Goal: Communication & Community: Share content

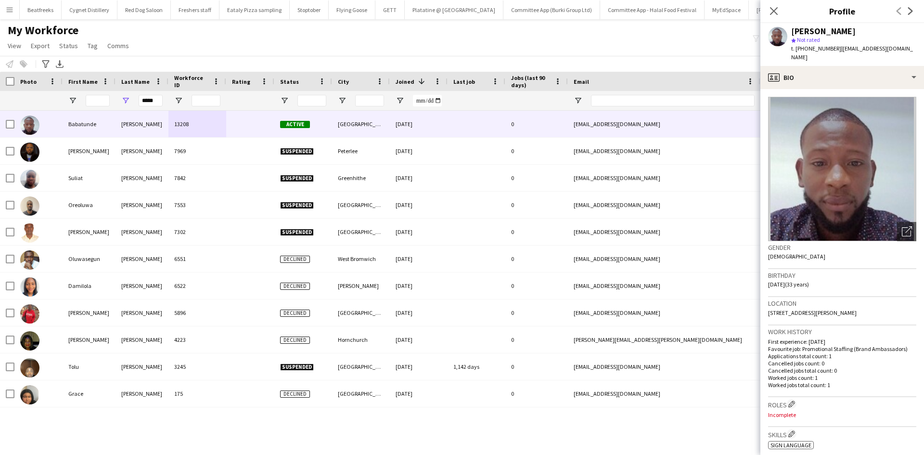
click at [768, 8] on app-icon "Close pop-in" at bounding box center [774, 11] width 12 height 12
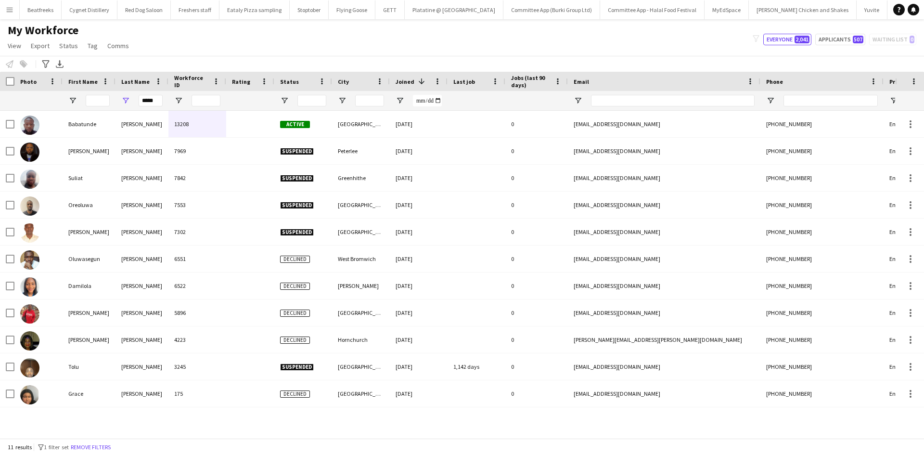
click at [12, 12] on app-icon "Menu" at bounding box center [10, 10] width 8 height 8
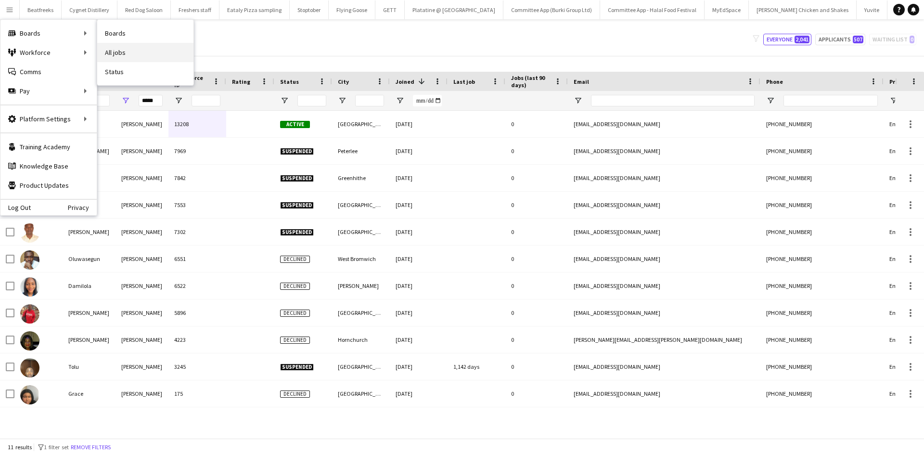
click at [131, 54] on link "All jobs" at bounding box center [145, 52] width 96 height 19
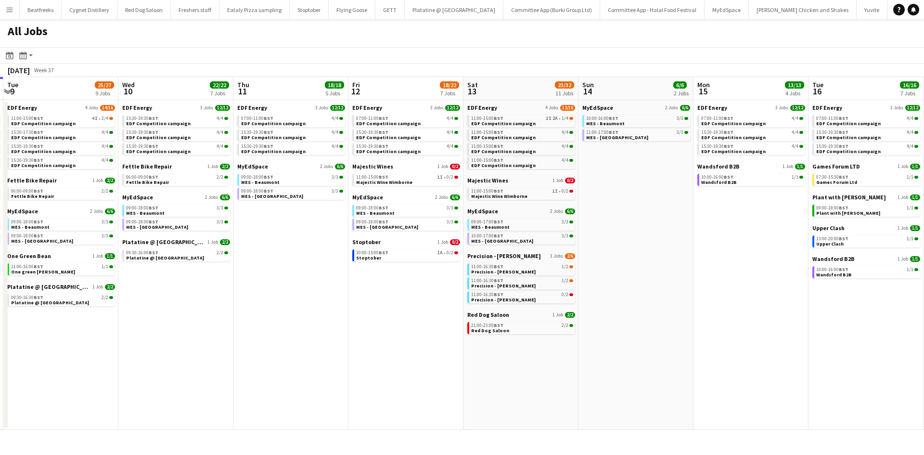
scroll to position [0, 457]
drag, startPoint x: 598, startPoint y: 321, endPoint x: 371, endPoint y: 340, distance: 227.8
click at [371, 340] on app-calendar-viewport "Fri 5 20/21 8 Jobs Sat 6 29/30 11 Jobs Sun 7 13/13 5 Jobs Mon 8 24/24 8 Jobs Tu…" at bounding box center [462, 253] width 924 height 353
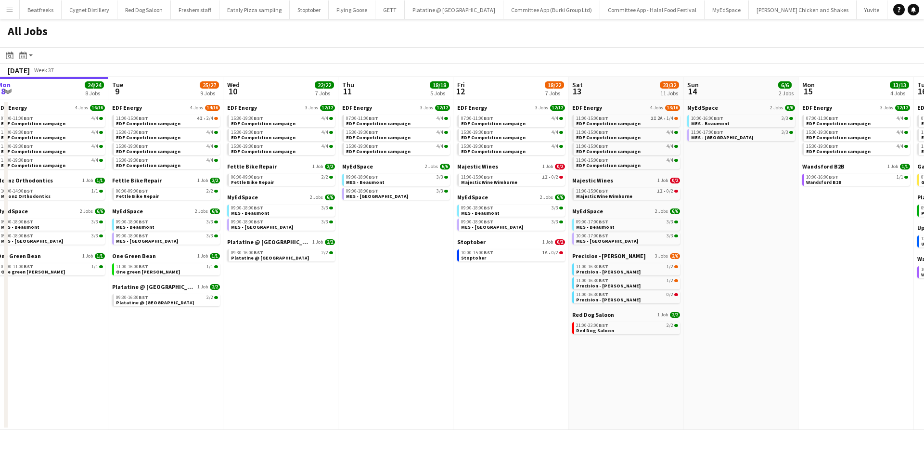
scroll to position [0, 357]
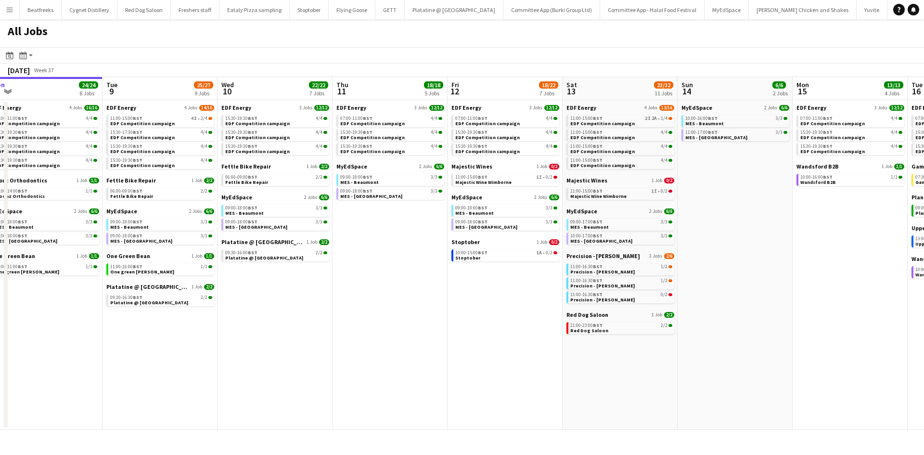
drag, startPoint x: 347, startPoint y: 316, endPoint x: 447, endPoint y: 312, distance: 99.6
click at [447, 312] on app-calendar-viewport "Fri 5 20/21 8 Jobs Sat 6 29/30 11 Jobs Sun 7 13/13 5 Jobs Mon 8 24/24 8 Jobs Tu…" at bounding box center [462, 253] width 924 height 353
click at [503, 253] on div "10:00-15:00 BST 1A • 0/2" at bounding box center [506, 252] width 102 height 5
click at [11, 12] on app-icon "Menu" at bounding box center [10, 10] width 8 height 8
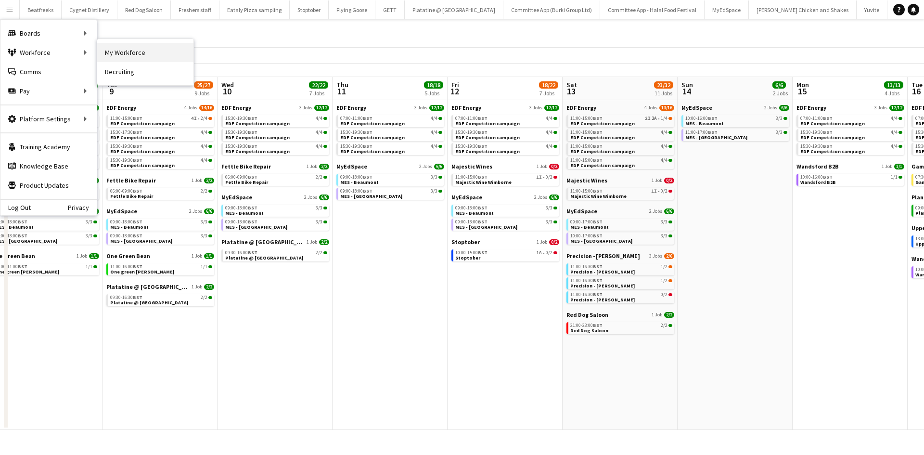
click at [110, 51] on link "My Workforce" at bounding box center [145, 52] width 96 height 19
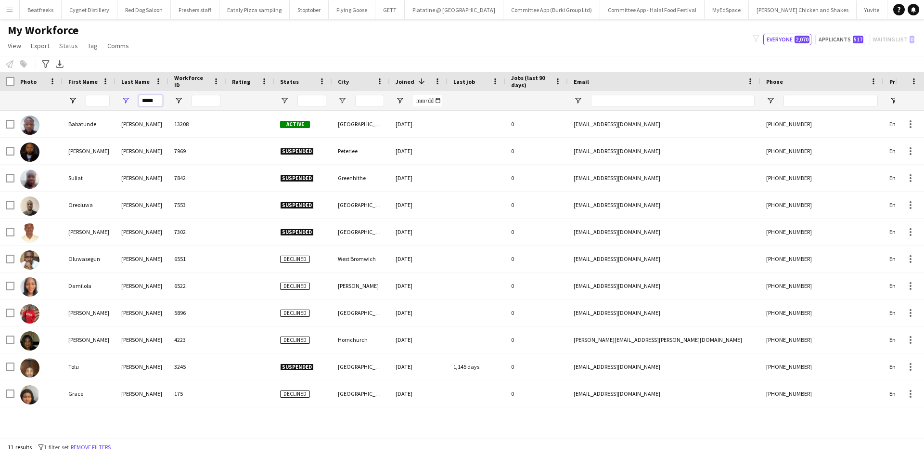
drag, startPoint x: 156, startPoint y: 100, endPoint x: 80, endPoint y: 102, distance: 76.0
click at [80, 102] on div "*****" at bounding box center [521, 100] width 1043 height 19
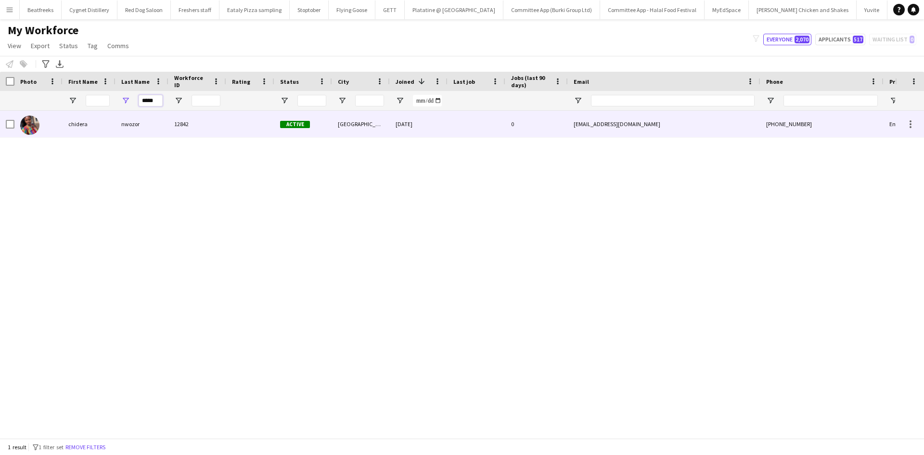
type input "*****"
click at [144, 126] on div "nwozor" at bounding box center [141, 124] width 53 height 26
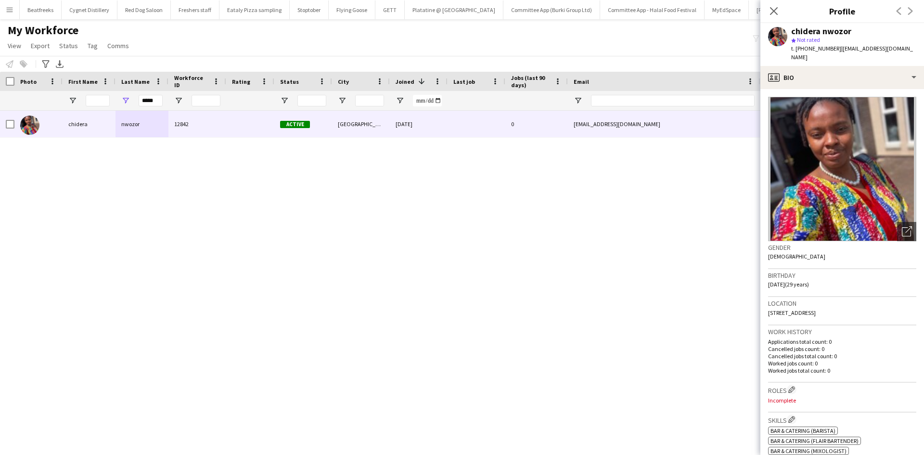
drag, startPoint x: 900, startPoint y: 303, endPoint x: 878, endPoint y: 308, distance: 22.3
click at [878, 308] on div "Location ST1 6NT, 64 Burnley Street, STOKE-ON-TRENT, ST1 6NT" at bounding box center [842, 311] width 148 height 28
copy span "ST1 6NT"
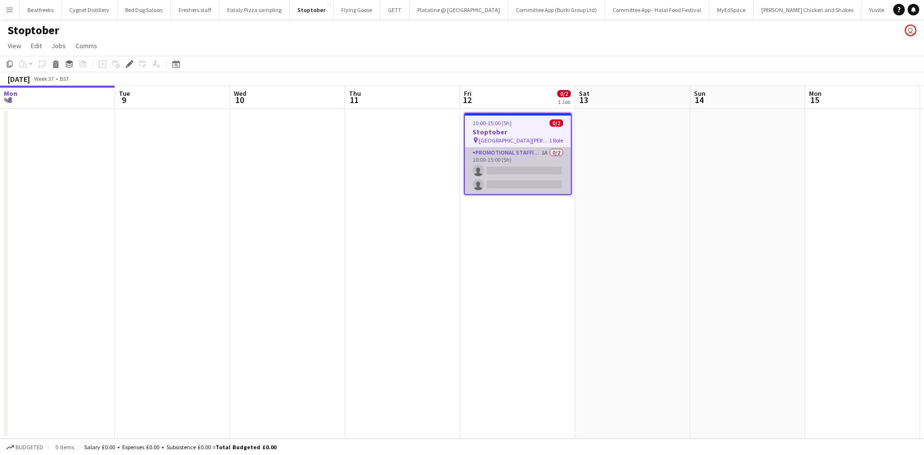
scroll to position [0, 331]
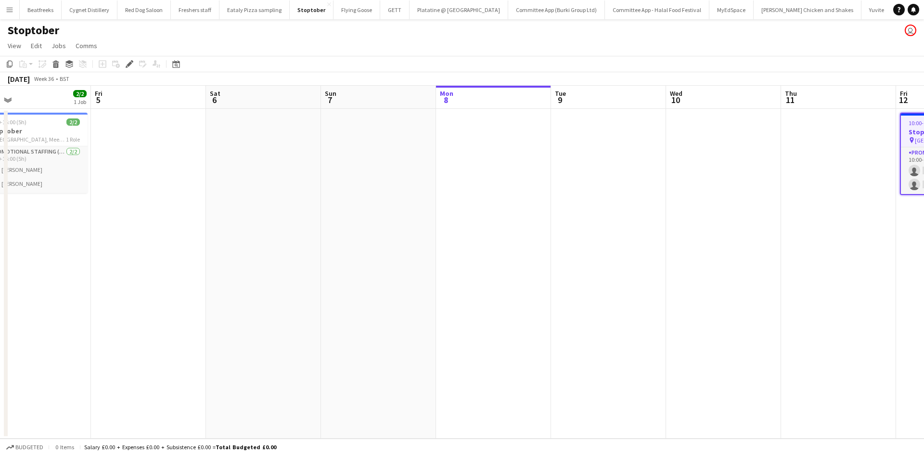
drag, startPoint x: 385, startPoint y: 261, endPoint x: 923, endPoint y: 317, distance: 540.8
click at [923, 317] on app-calendar-viewport "Tue 2 Wed 3 Thu 4 2/2 1 Job Fri 5 Sat 6 Sun 7 Mon 8 Tue 9 Wed 10 Thu 11 Fri 12 …" at bounding box center [462, 262] width 924 height 353
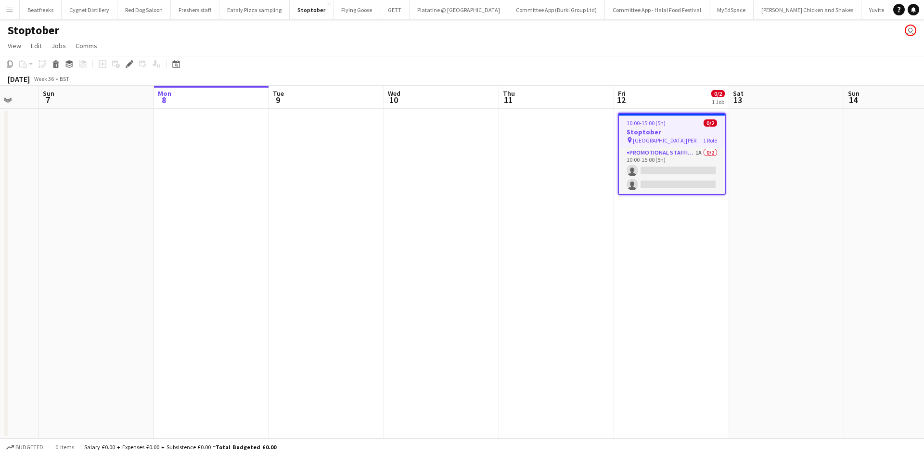
scroll to position [0, 430]
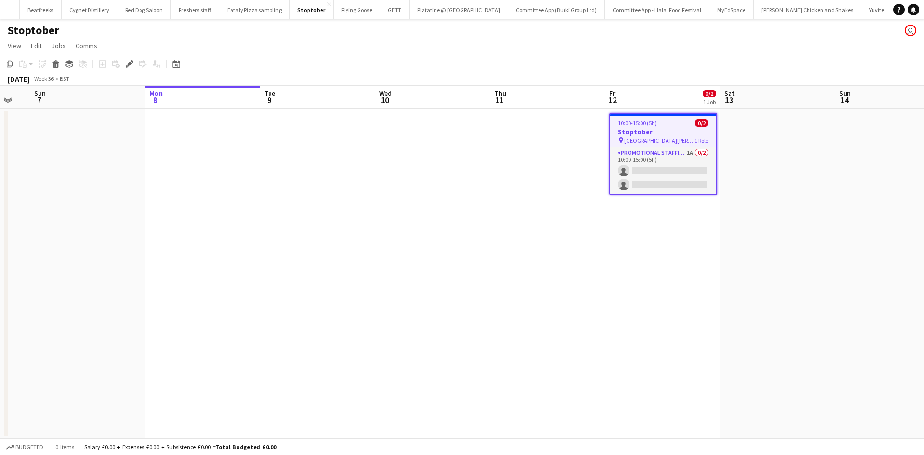
drag, startPoint x: 303, startPoint y: 254, endPoint x: -389, endPoint y: 290, distance: 693.3
click at [0, 290] on html "Menu Boards Boards Boards All jobs Status Workforce Workforce My Workforce Recr…" at bounding box center [462, 227] width 924 height 455
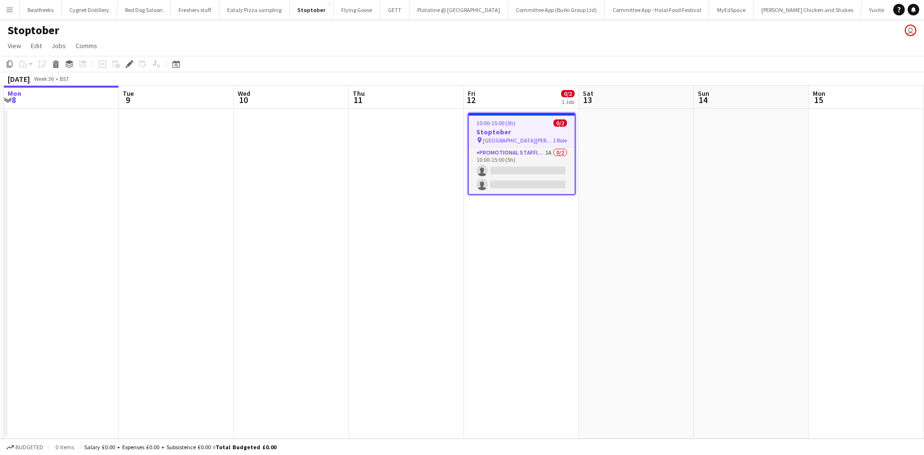
drag, startPoint x: 732, startPoint y: 262, endPoint x: 585, endPoint y: 280, distance: 148.4
click at [589, 281] on app-calendar-viewport "Fri 5 Sat 6 Sun 7 Mon 8 Tue 9 Wed 10 Thu 11 Fri 12 0/2 1 Job Sat 13 Sun 14 Mon …" at bounding box center [462, 262] width 924 height 353
click at [508, 172] on app-card-role "Promotional Staffing (Brand Ambassadors) 1A 0/2 10:00-15:00 (5h) single-neutral…" at bounding box center [520, 170] width 106 height 47
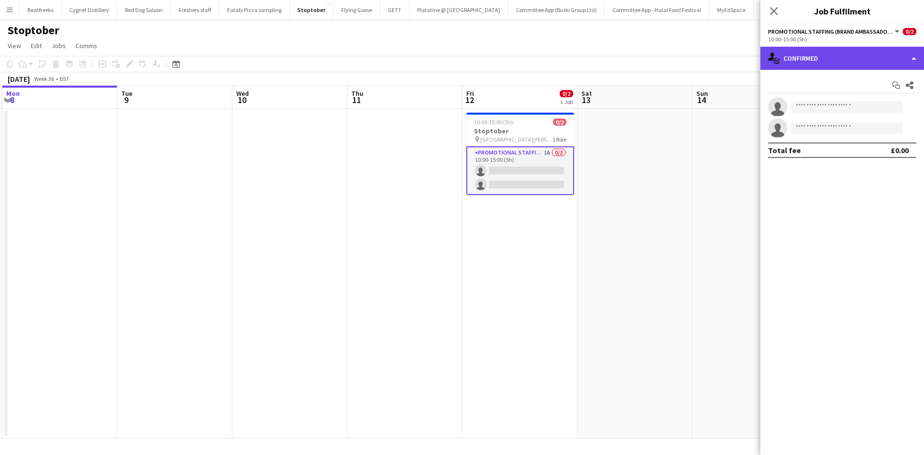
click at [786, 57] on div "single-neutral-actions-check-2 Confirmed" at bounding box center [842, 58] width 164 height 23
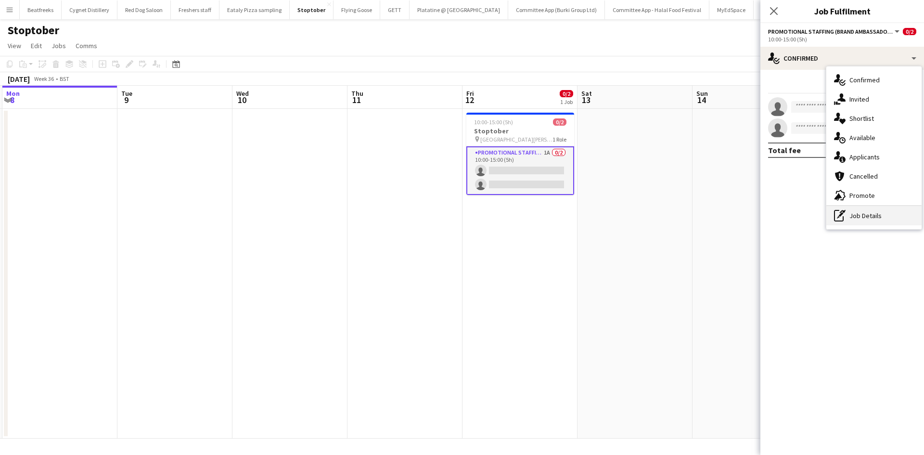
click at [864, 214] on div "pen-write Job Details" at bounding box center [873, 215] width 95 height 19
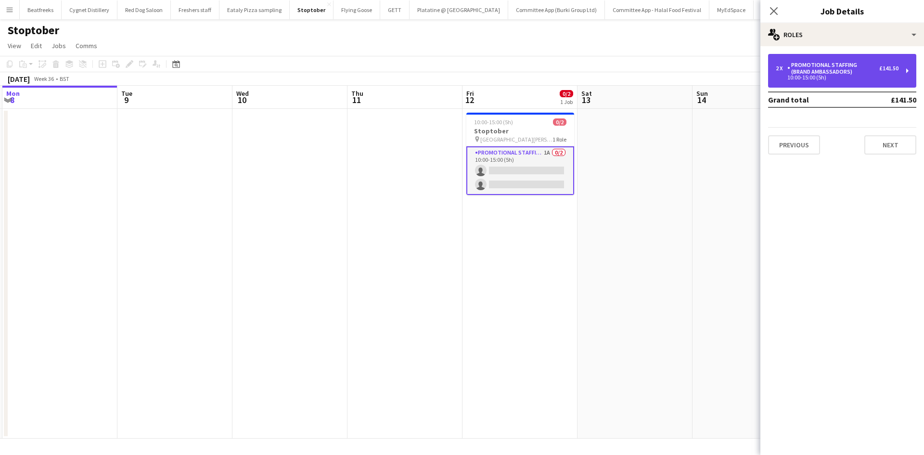
click at [776, 67] on div "2 x" at bounding box center [782, 68] width 12 height 7
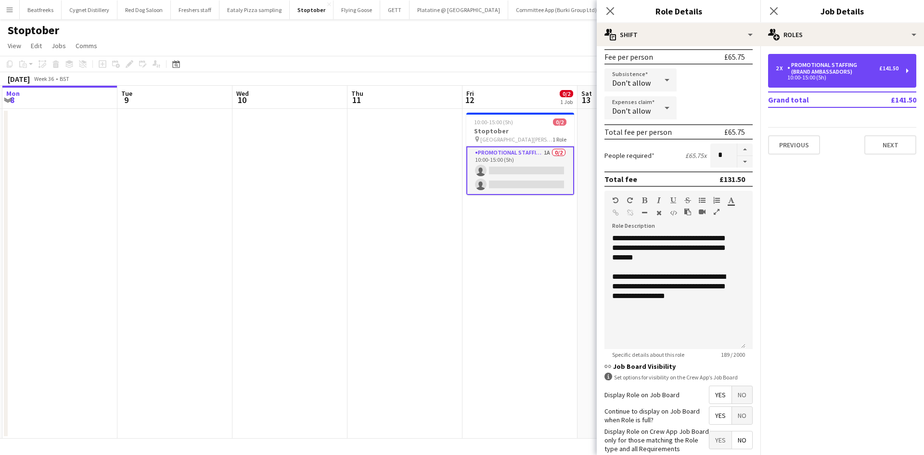
scroll to position [96, 0]
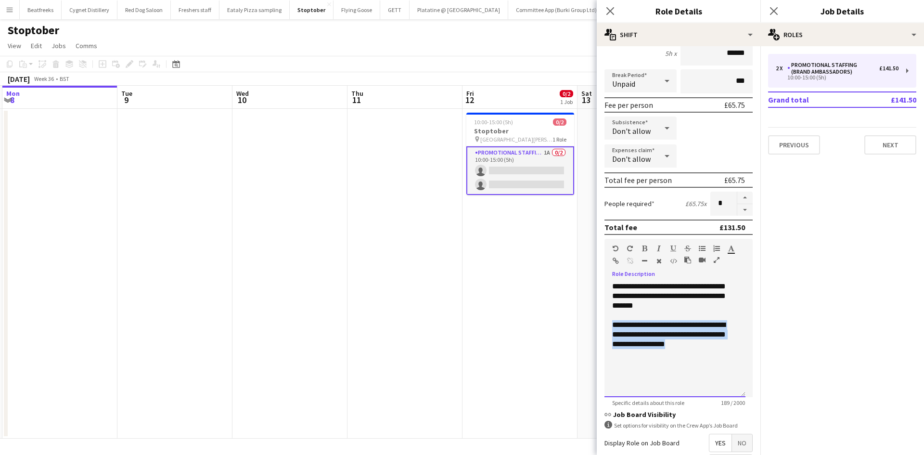
drag, startPoint x: 691, startPoint y: 347, endPoint x: 604, endPoint y: 327, distance: 89.3
click at [604, 327] on form "**********" at bounding box center [679, 257] width 164 height 598
copy div "**********"
click at [491, 140] on span "Cliveden Road Chester" at bounding box center [516, 139] width 72 height 7
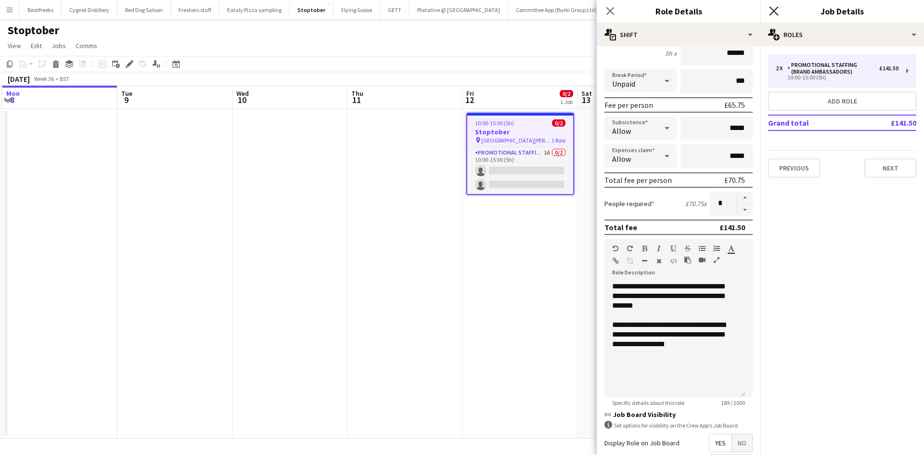
click at [770, 8] on icon "Close pop-in" at bounding box center [773, 10] width 9 height 9
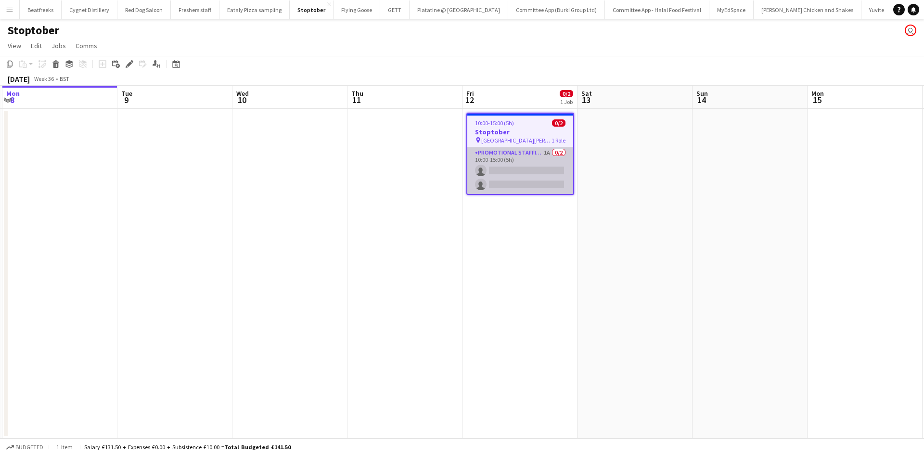
click at [552, 161] on app-card-role "Promotional Staffing (Brand Ambassadors) 1A 0/2 10:00-15:00 (5h) single-neutral…" at bounding box center [520, 170] width 106 height 47
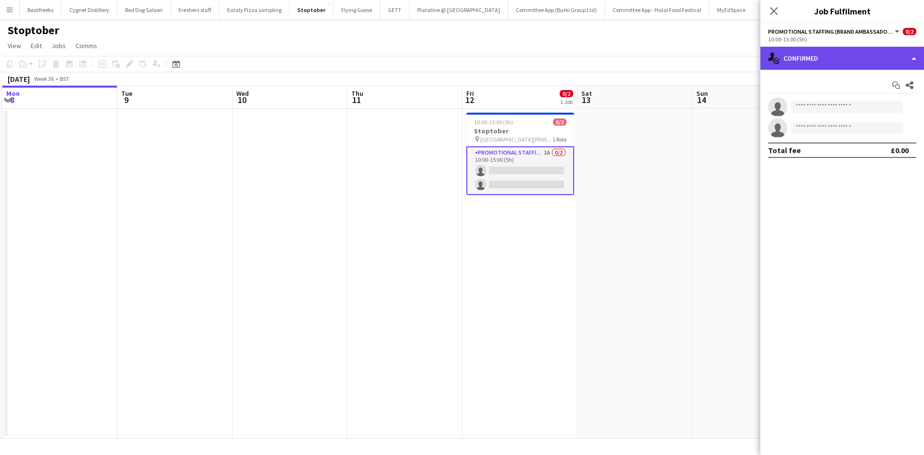
click at [833, 53] on div "single-neutral-actions-check-2 Confirmed" at bounding box center [842, 58] width 164 height 23
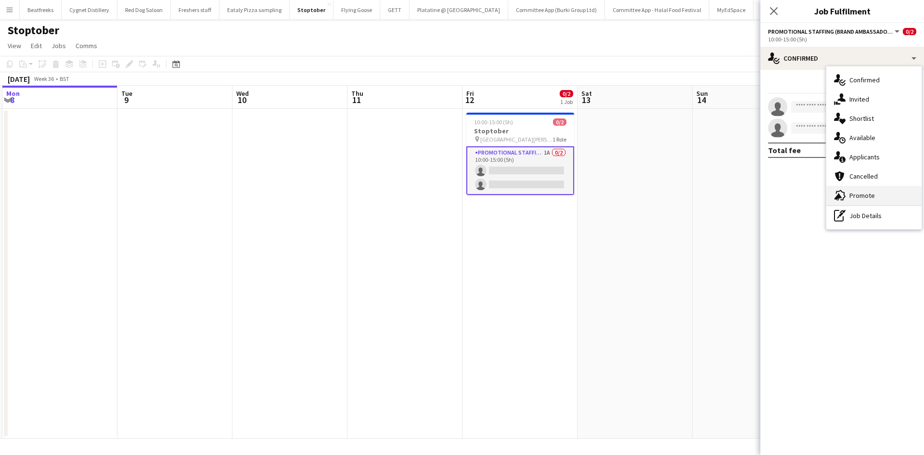
click at [862, 195] on span "Promote" at bounding box center [861, 195] width 25 height 9
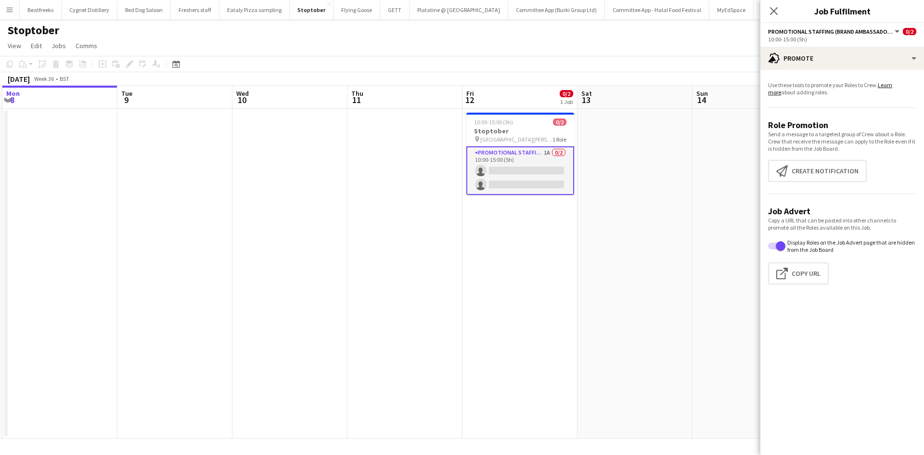
click at [821, 157] on app-promote-tab "Use these tools to promote your Roles to Crew. Learn more about adding roles. R…" at bounding box center [842, 184] width 164 height 215
click at [823, 169] on button "Create notification Create notification" at bounding box center [817, 171] width 99 height 22
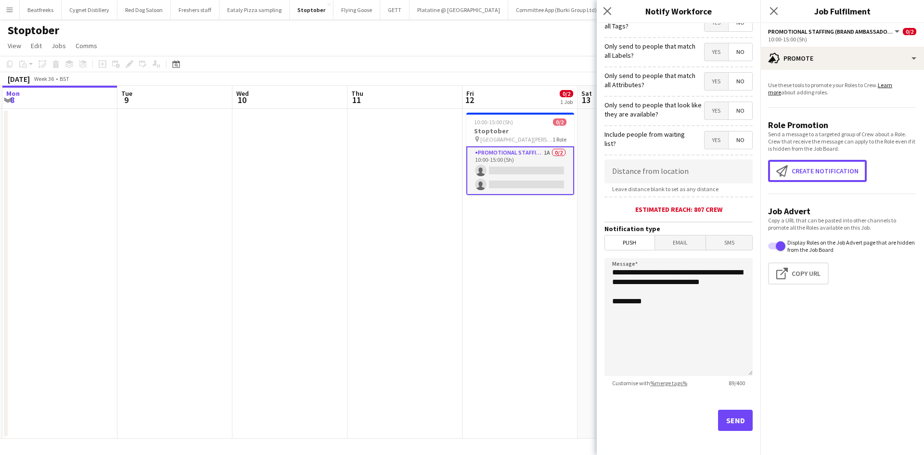
scroll to position [75, 0]
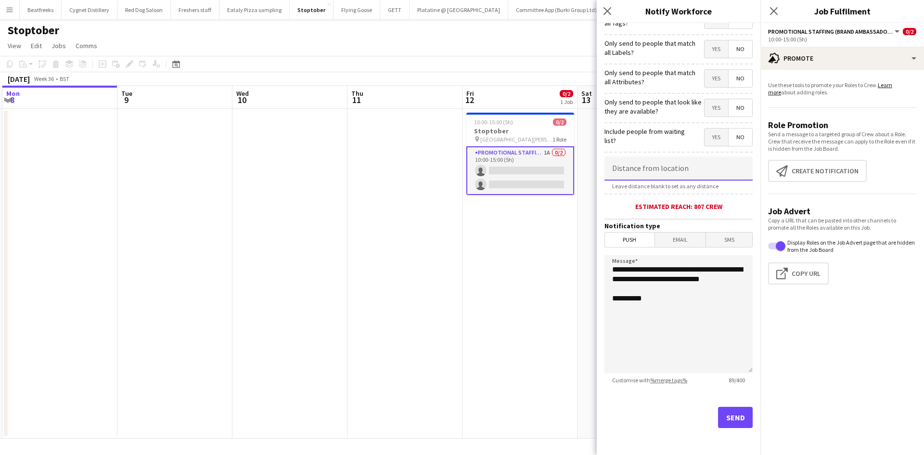
click at [644, 175] on input at bounding box center [678, 168] width 148 height 24
type input "******"
drag, startPoint x: 656, startPoint y: 303, endPoint x: 470, endPoint y: 249, distance: 193.8
click at [470, 249] on body "Menu Boards Boards Boards All jobs Status Workforce Workforce My Workforce Recr…" at bounding box center [462, 227] width 924 height 455
type textarea "*"
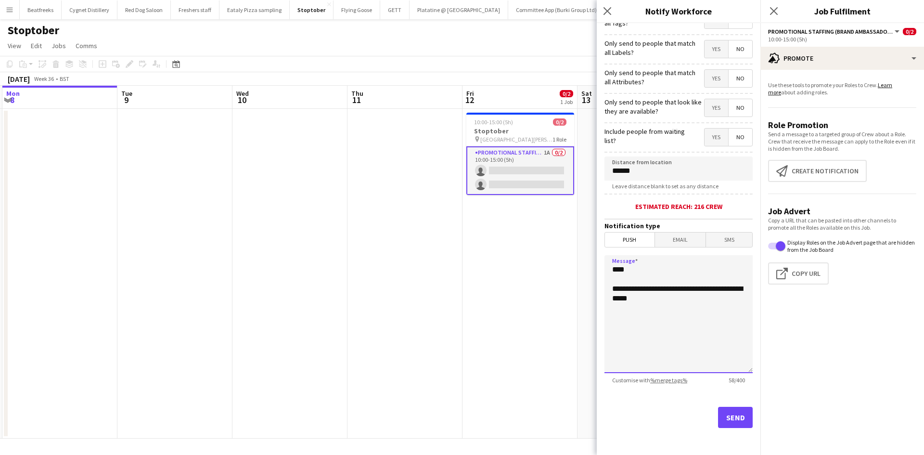
paste textarea "**********"
click at [648, 299] on textarea "**********" at bounding box center [678, 314] width 148 height 118
click at [725, 322] on textarea "**********" at bounding box center [678, 314] width 148 height 118
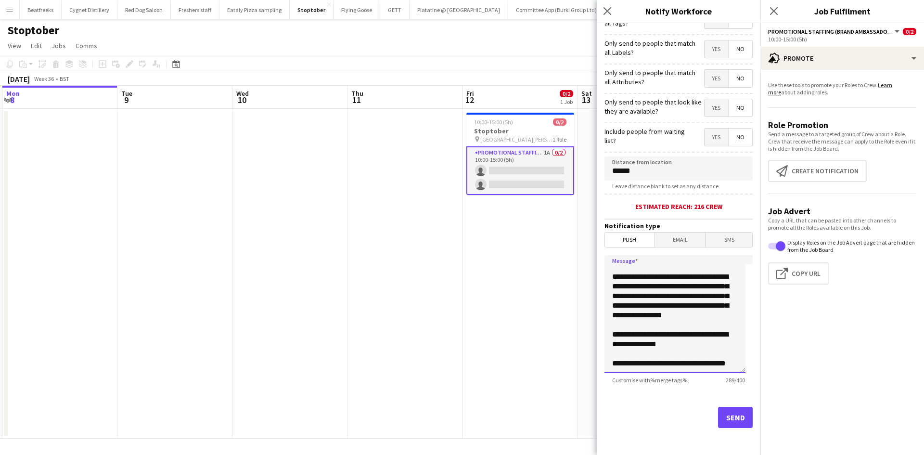
click at [655, 321] on textarea "**********" at bounding box center [674, 314] width 141 height 118
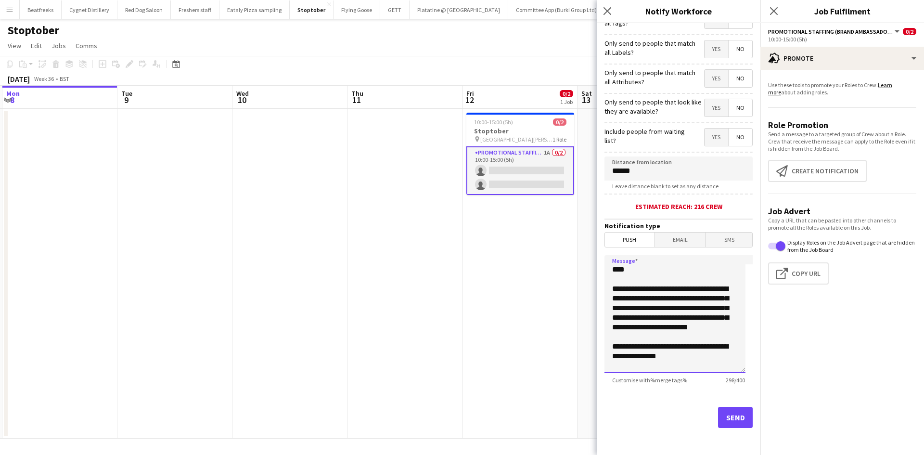
scroll to position [41, 0]
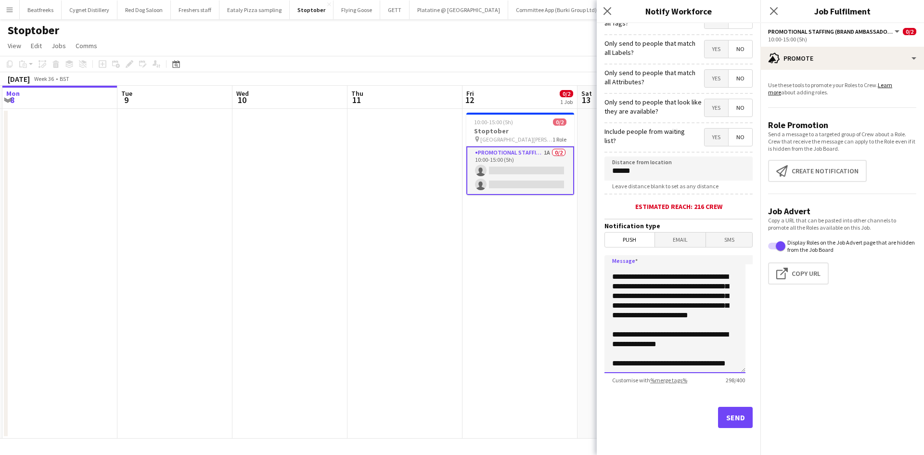
drag, startPoint x: 613, startPoint y: 267, endPoint x: 743, endPoint y: 417, distance: 198.1
click at [743, 417] on form "**********" at bounding box center [679, 201] width 164 height 507
type textarea "**********"
click at [718, 413] on button "Send" at bounding box center [735, 417] width 35 height 21
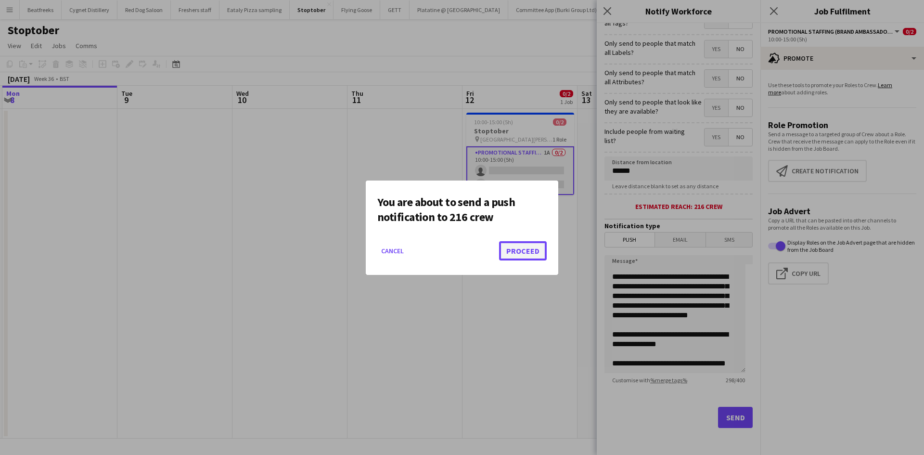
click at [534, 256] on button "Proceed" at bounding box center [523, 250] width 48 height 19
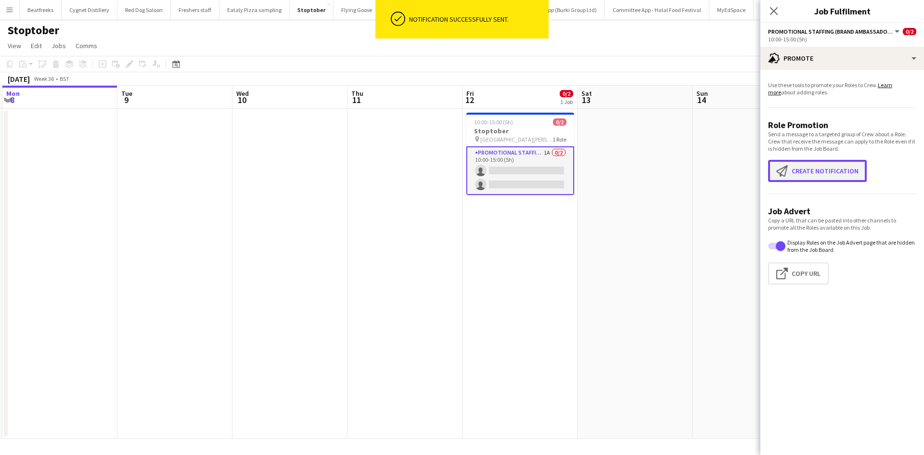
click at [821, 171] on button "Create notification Create notification" at bounding box center [817, 171] width 99 height 22
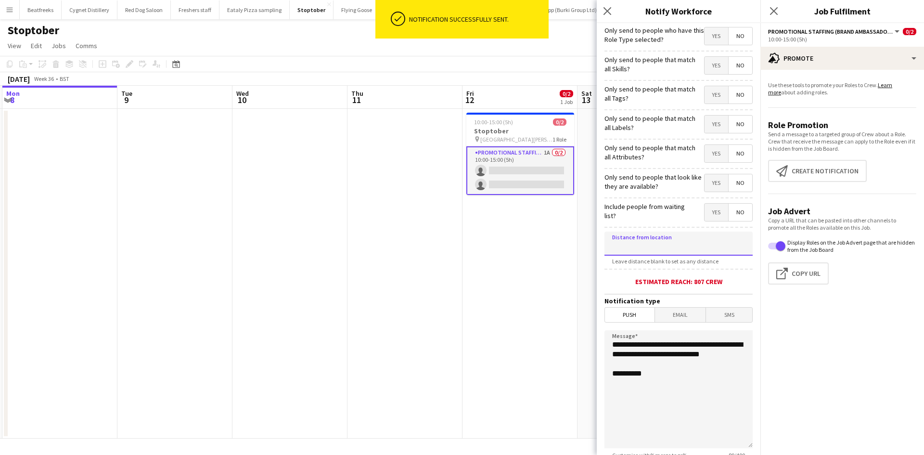
click at [664, 243] on input at bounding box center [678, 243] width 148 height 24
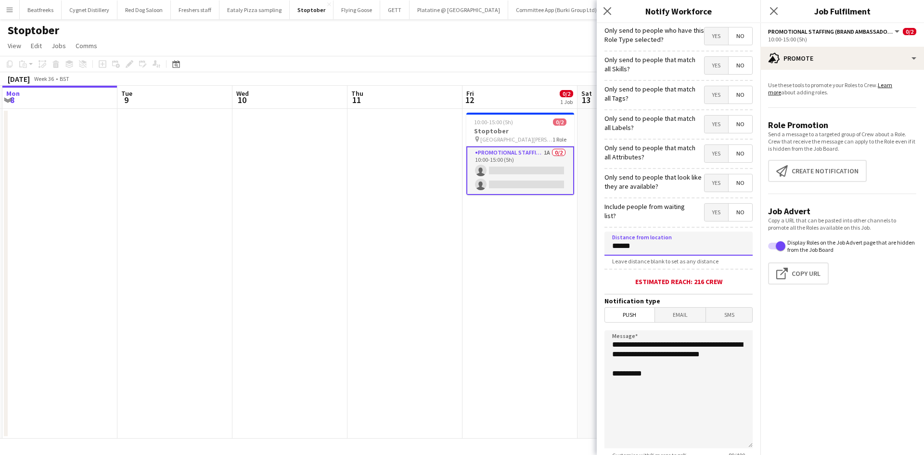
type input "******"
click at [680, 315] on span "Email" at bounding box center [680, 314] width 51 height 14
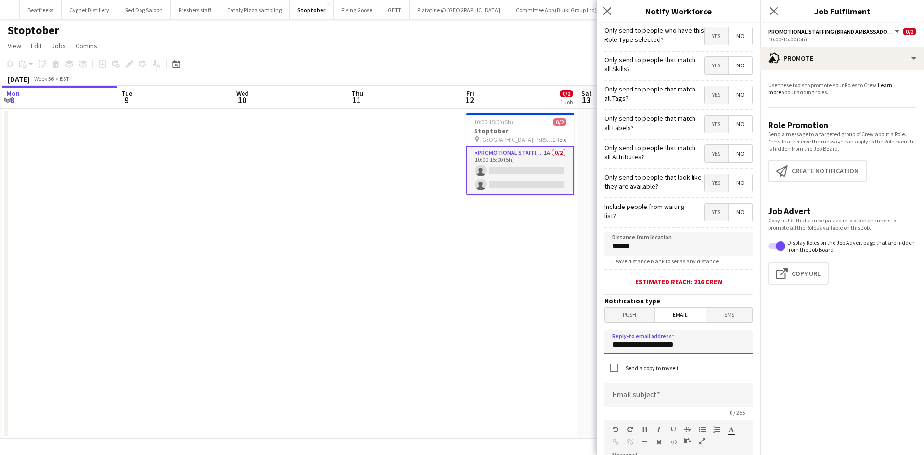
drag, startPoint x: 679, startPoint y: 346, endPoint x: 486, endPoint y: 320, distance: 194.2
click at [486, 320] on body "Menu Boards Boards Boards All jobs Status Workforce Workforce My Workforce Recr…" at bounding box center [462, 227] width 924 height 455
type input "*"
type input "**********"
paste input "**********"
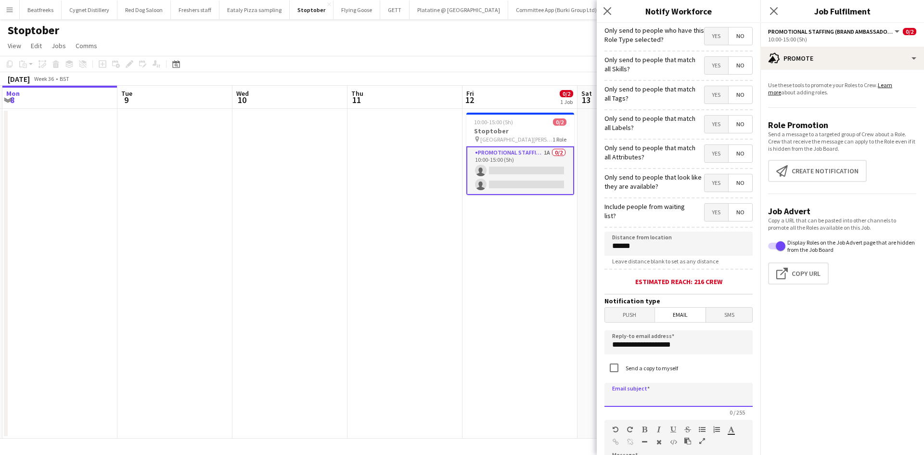
type input "**********"
drag, startPoint x: 740, startPoint y: 396, endPoint x: 255, endPoint y: 443, distance: 487.7
click at [255, 443] on body "Menu Boards Boards Boards All jobs Status Workforce Workforce My Workforce Recr…" at bounding box center [462, 227] width 924 height 455
type input "**********"
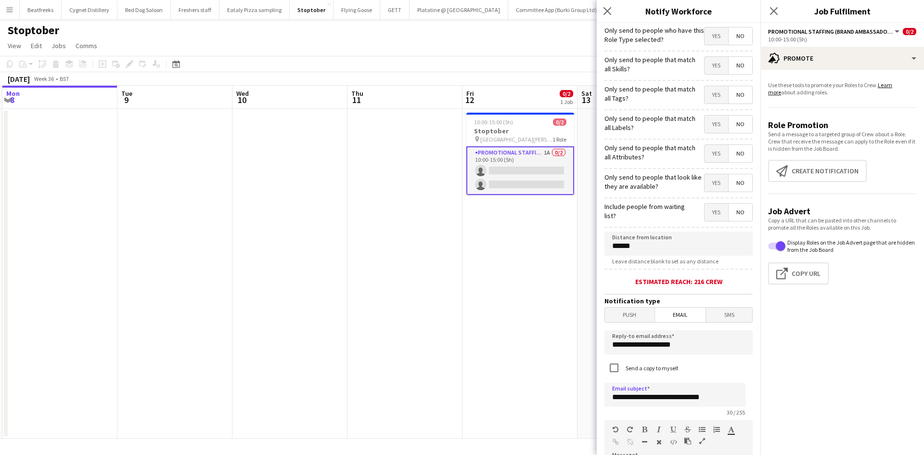
scroll to position [229, 0]
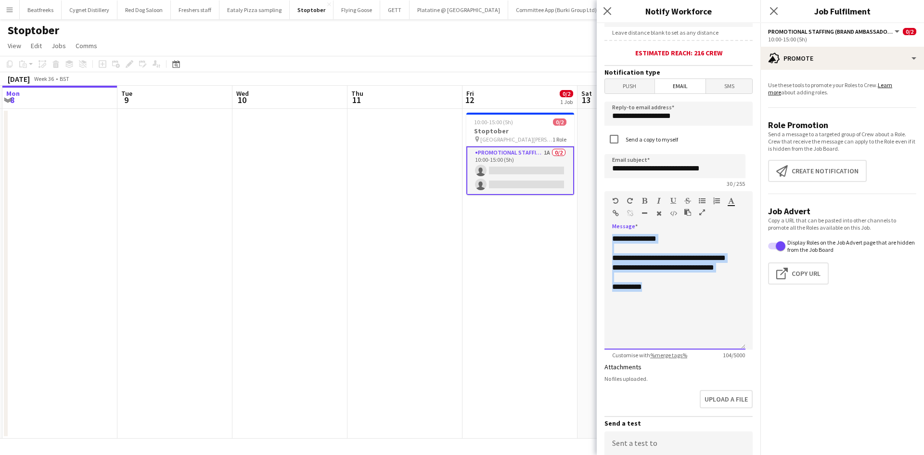
drag, startPoint x: 683, startPoint y: 313, endPoint x: 406, endPoint y: 178, distance: 308.3
click at [406, 178] on body "Menu Boards Boards Boards All jobs Status Workforce Workforce My Workforce Recr…" at bounding box center [462, 227] width 924 height 455
paste div
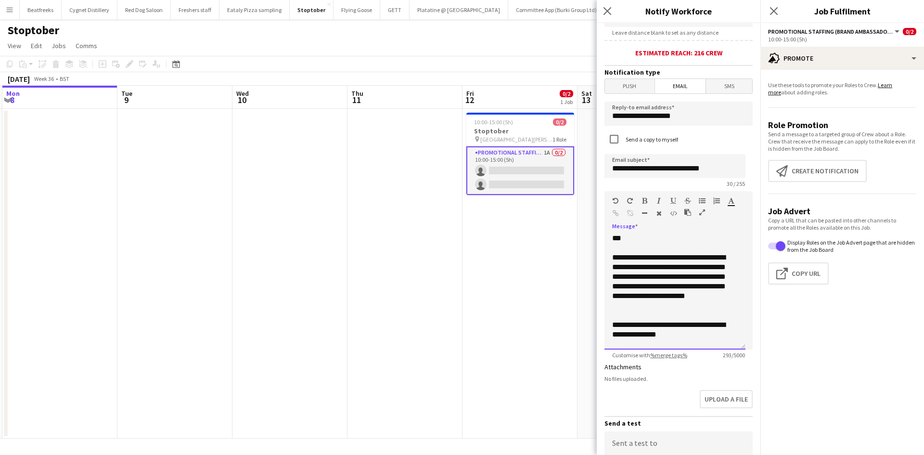
scroll to position [0, 0]
click at [676, 256] on div "**********" at bounding box center [671, 282] width 118 height 58
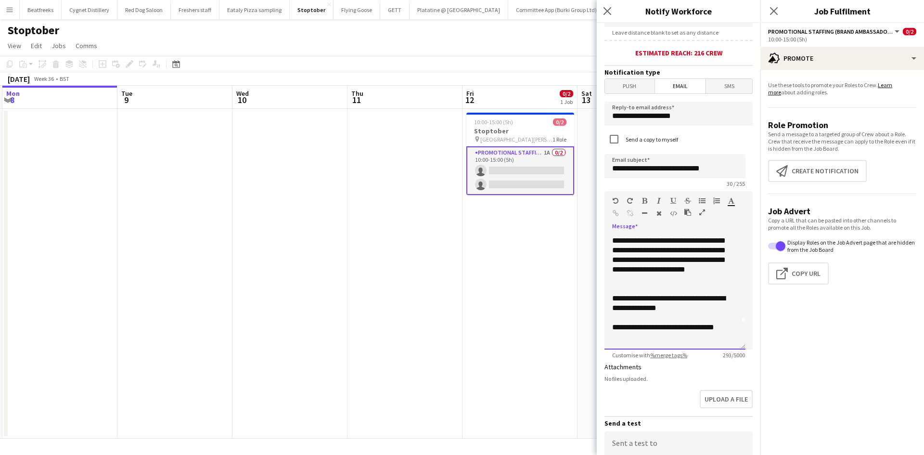
click at [612, 297] on div "**********" at bounding box center [671, 302] width 118 height 19
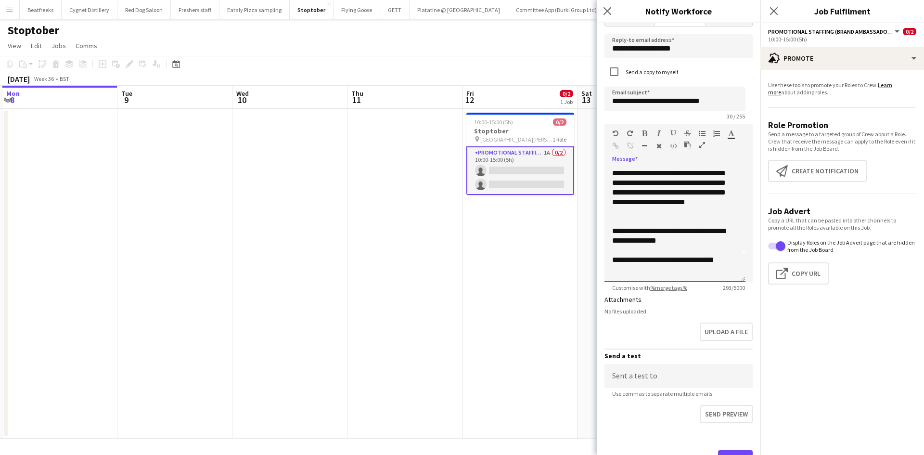
scroll to position [325, 0]
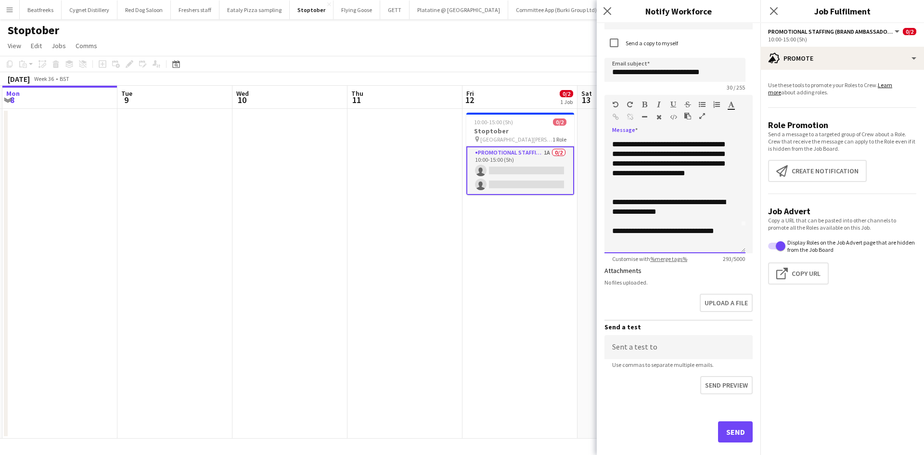
click at [672, 219] on div at bounding box center [675, 221] width 126 height 10
click at [672, 211] on div "**********" at bounding box center [671, 206] width 118 height 19
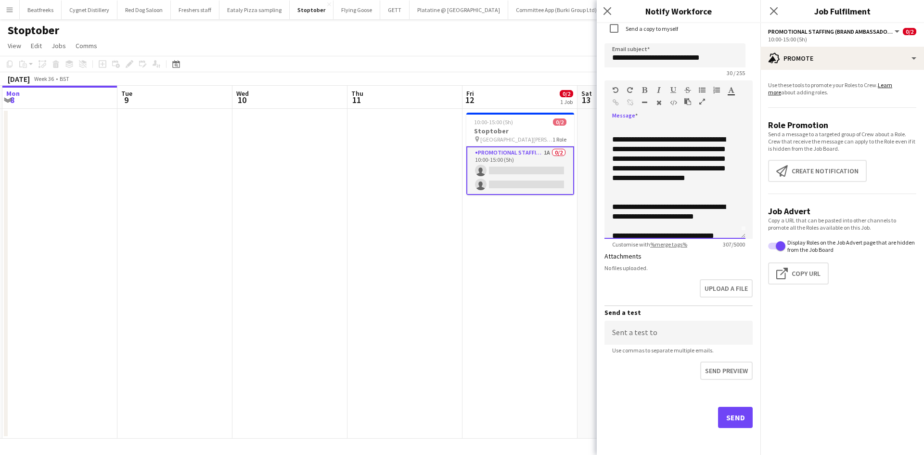
scroll to position [0, 0]
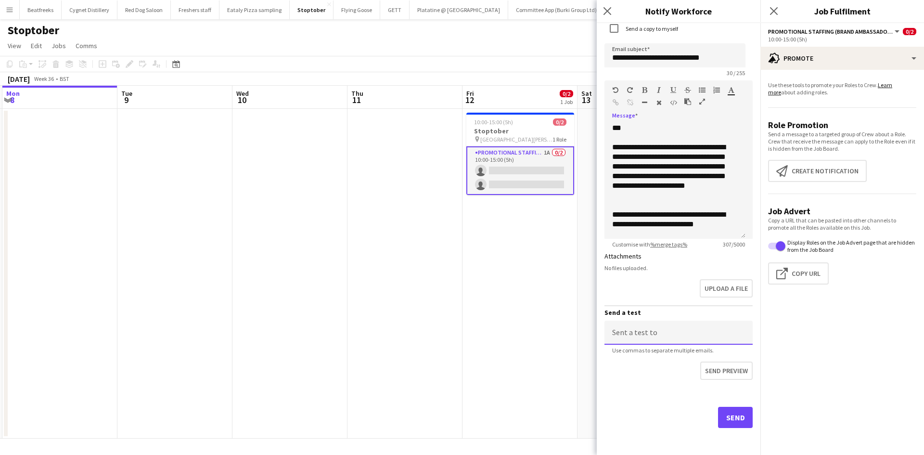
click at [664, 334] on input at bounding box center [678, 332] width 148 height 24
click at [635, 287] on div "Upload a file" at bounding box center [678, 290] width 148 height 30
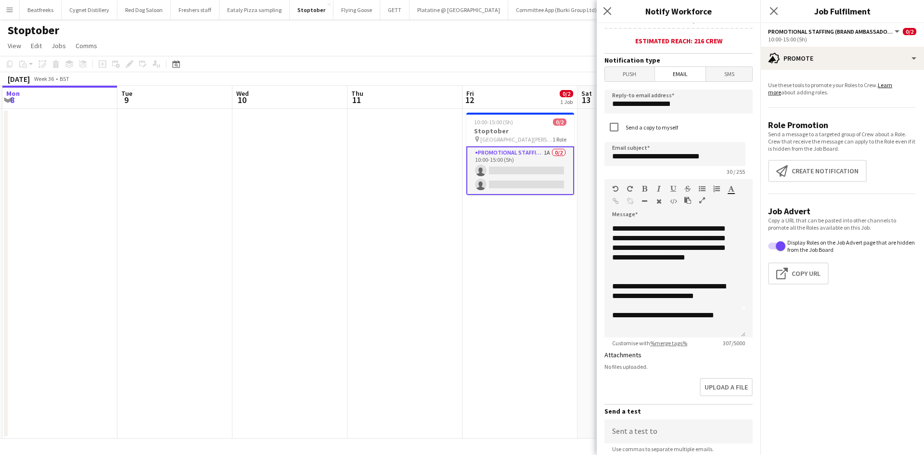
scroll to position [339, 0]
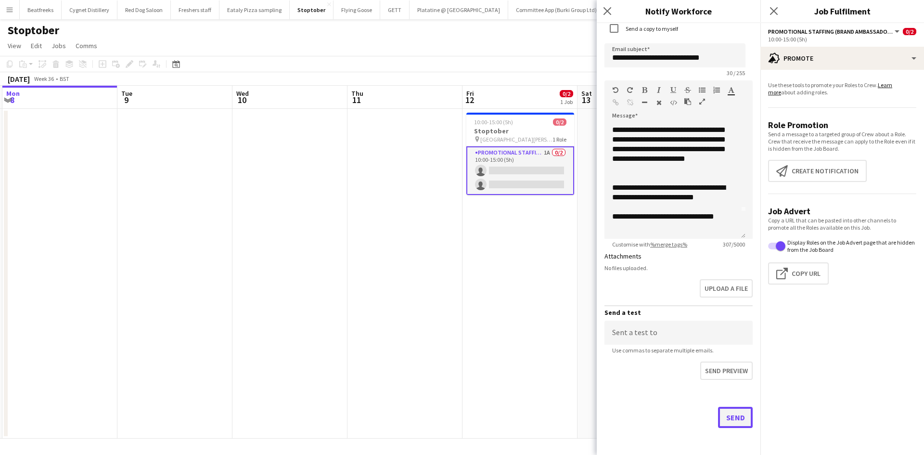
click at [719, 423] on button "Send" at bounding box center [735, 417] width 35 height 21
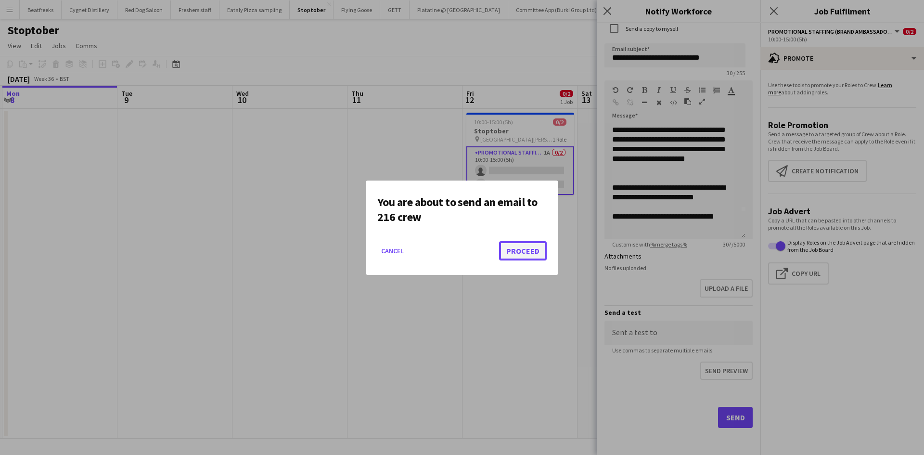
click at [522, 256] on button "Proceed" at bounding box center [523, 250] width 48 height 19
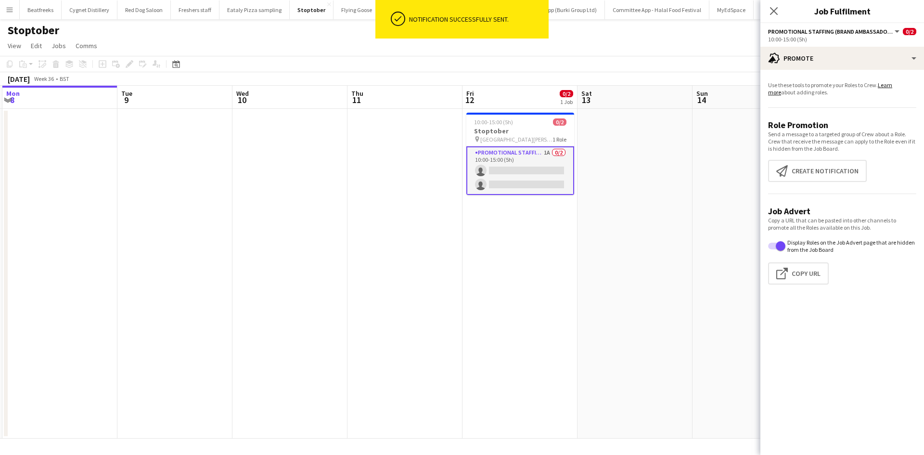
click at [515, 261] on app-date-cell "10:00-15:00 (5h) 0/2 Stoptober pin Cliveden Road Chester 1 Role Promotional Sta…" at bounding box center [519, 274] width 115 height 330
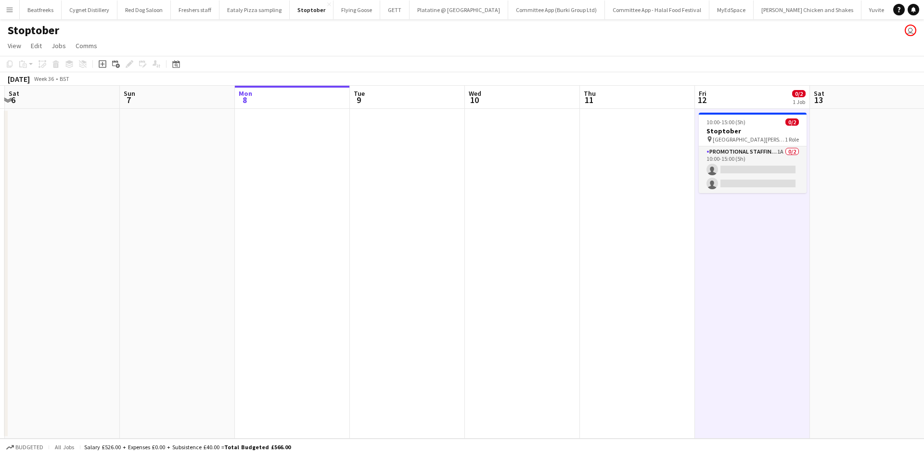
scroll to position [0, 340]
click at [719, 183] on app-card-role "Promotional Staffing (Brand Ambassadors) 1A 0/2 10:00-15:00 (5h) single-neutral…" at bounding box center [753, 169] width 108 height 47
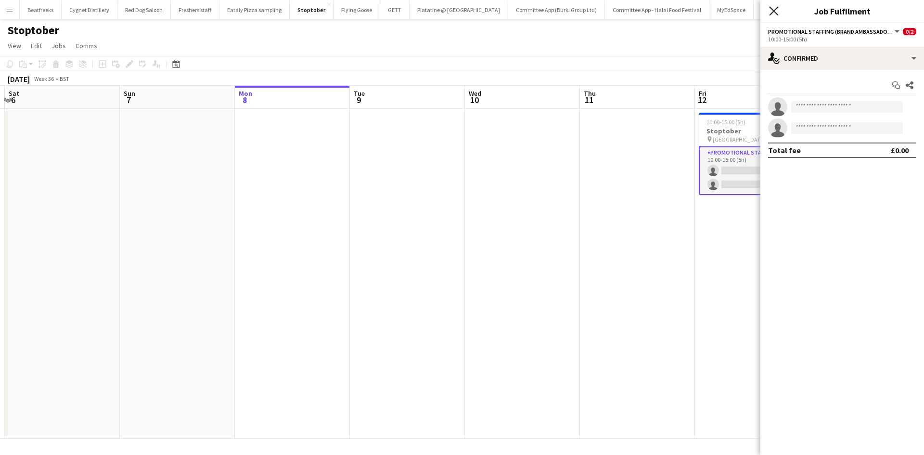
click at [772, 14] on icon "Close pop-in" at bounding box center [773, 10] width 9 height 9
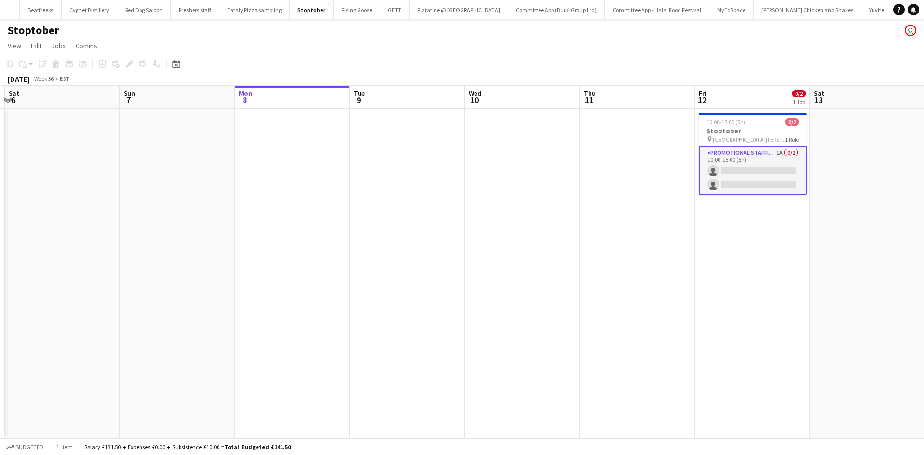
click at [700, 283] on app-date-cell "10:00-15:00 (5h) 0/2 Stoptober pin Cliveden Road Chester 1 Role Promotional Sta…" at bounding box center [752, 274] width 115 height 330
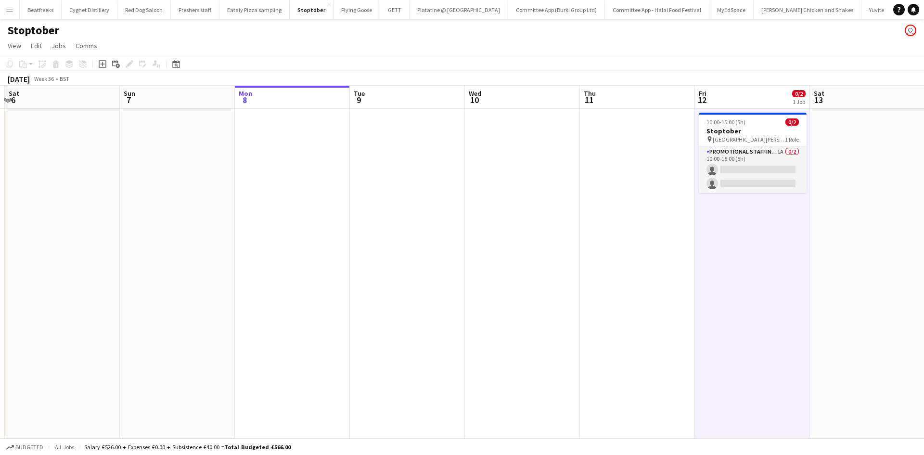
click at [631, 279] on app-date-cell at bounding box center [637, 274] width 115 height 330
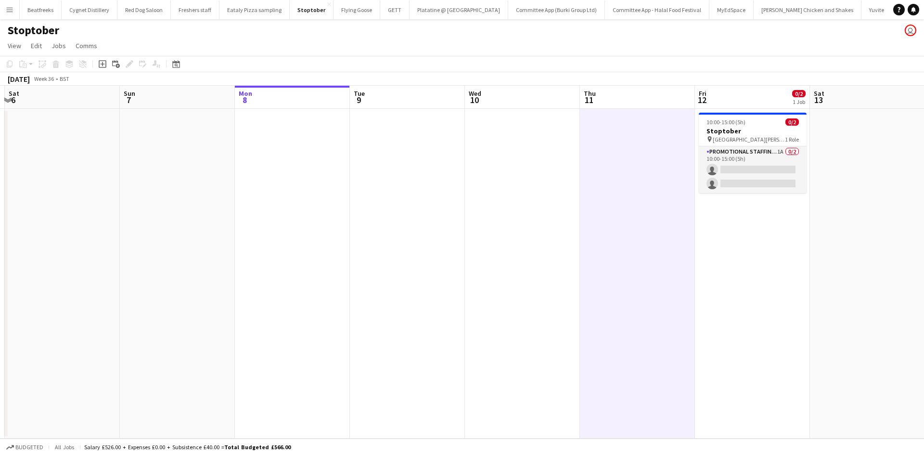
click at [627, 139] on app-date-cell at bounding box center [637, 274] width 115 height 330
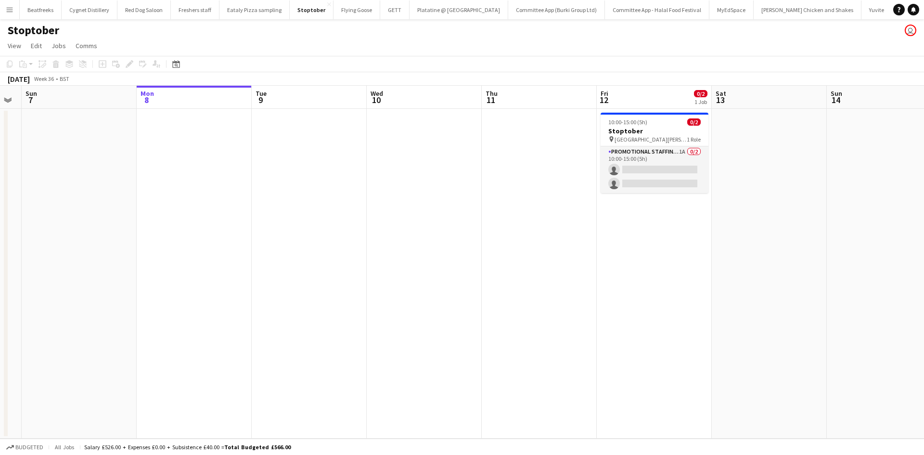
scroll to position [0, 439]
click at [627, 182] on app-card-role "Promotional Staffing (Brand Ambassadors) 1A 0/2 10:00-15:00 (5h) single-neutral…" at bounding box center [654, 169] width 108 height 47
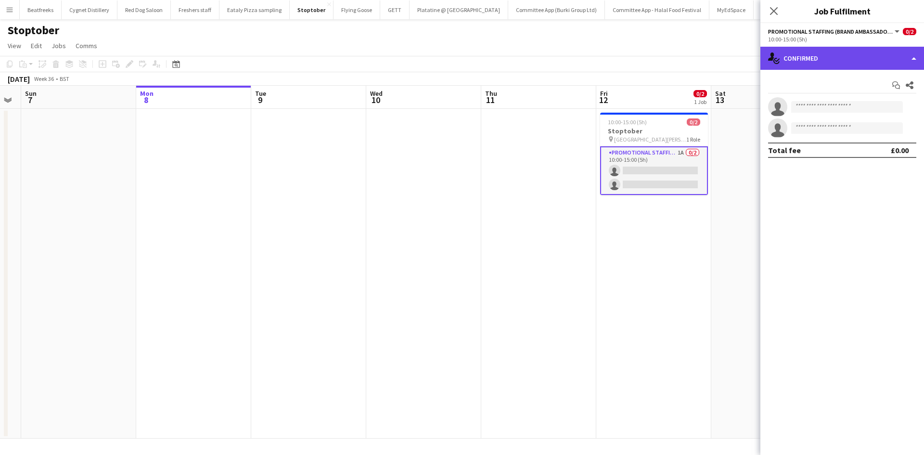
click at [809, 56] on div "single-neutral-actions-check-2 Confirmed" at bounding box center [842, 58] width 164 height 23
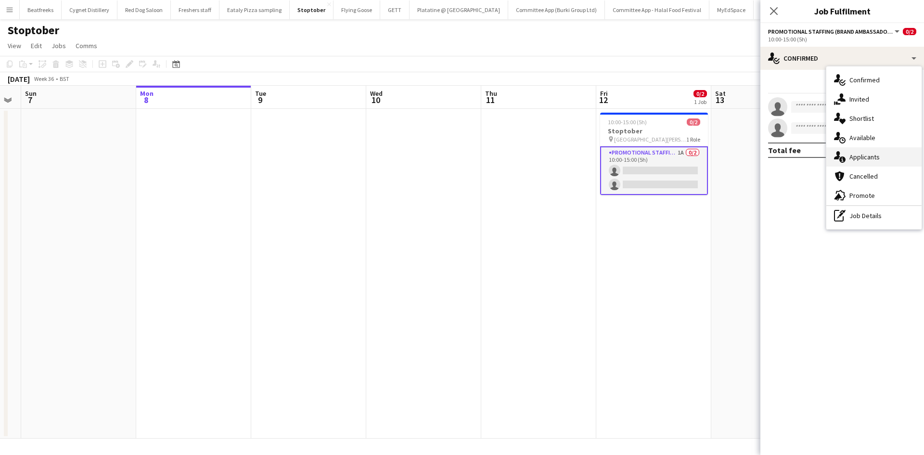
click at [871, 165] on div "single-neutral-actions-information Applicants" at bounding box center [873, 156] width 95 height 19
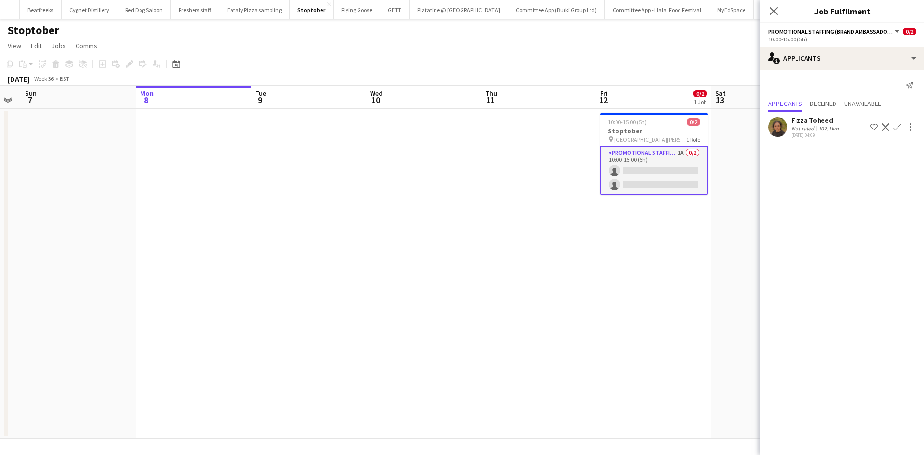
click at [798, 126] on div "Not rated" at bounding box center [803, 128] width 25 height 7
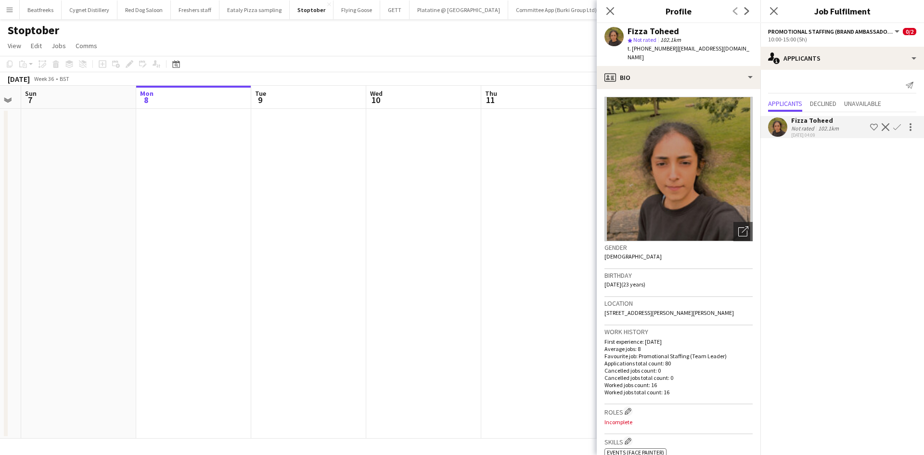
drag, startPoint x: 730, startPoint y: 305, endPoint x: 732, endPoint y: 320, distance: 15.6
click at [732, 320] on div "Location 135 great horton road Horton House B7 D, Bradford, BD7 1QG" at bounding box center [678, 311] width 148 height 28
copy span "BD7 1QG"
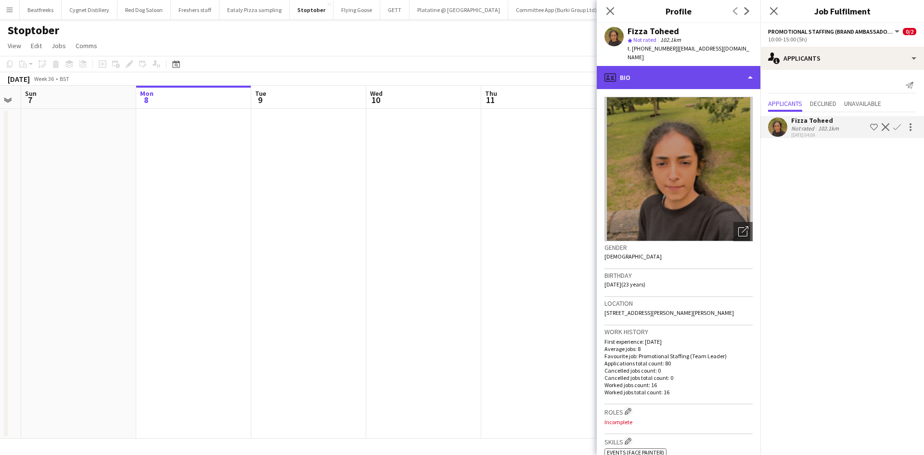
click at [647, 70] on div "profile Bio" at bounding box center [679, 77] width 164 height 23
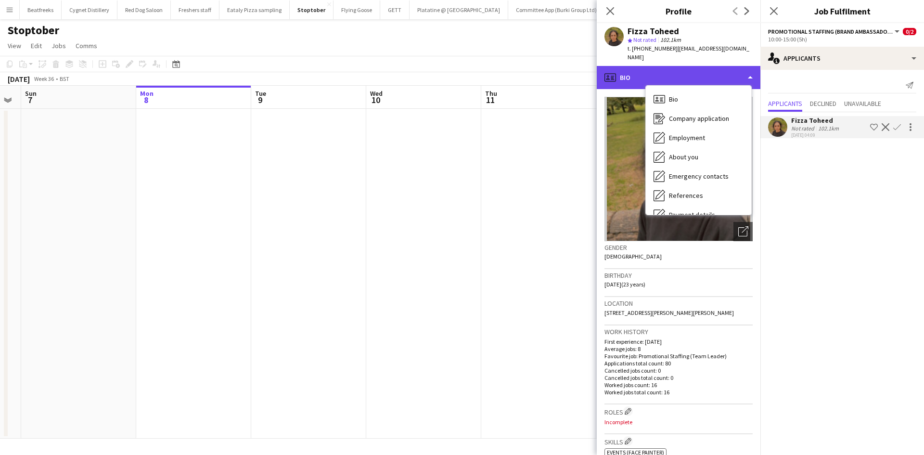
click at [637, 66] on div "profile Bio" at bounding box center [679, 77] width 164 height 23
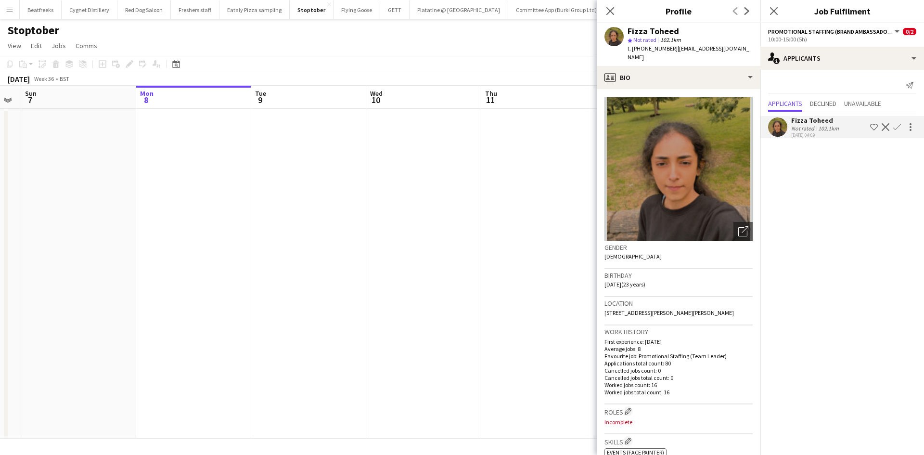
drag, startPoint x: 643, startPoint y: 50, endPoint x: 671, endPoint y: 51, distance: 28.4
click at [671, 51] on span "t. +4407990206167" at bounding box center [652, 48] width 50 height 7
copy span "7990206167"
click at [607, 13] on icon "Close pop-in" at bounding box center [609, 10] width 9 height 9
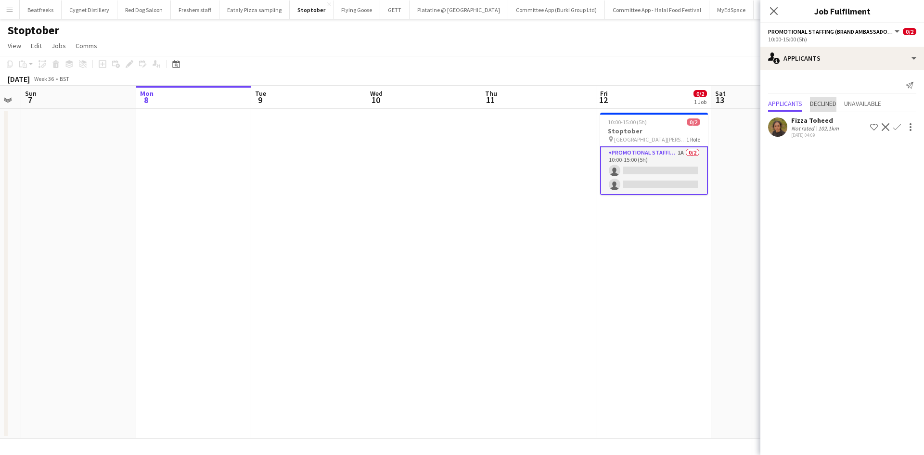
click at [826, 105] on span "Declined" at bounding box center [823, 103] width 26 height 7
click at [869, 75] on div "Applicants Declined Unavailable No declined applicants" at bounding box center [842, 95] width 164 height 51
click at [867, 81] on span "Unavailable" at bounding box center [862, 83] width 37 height 7
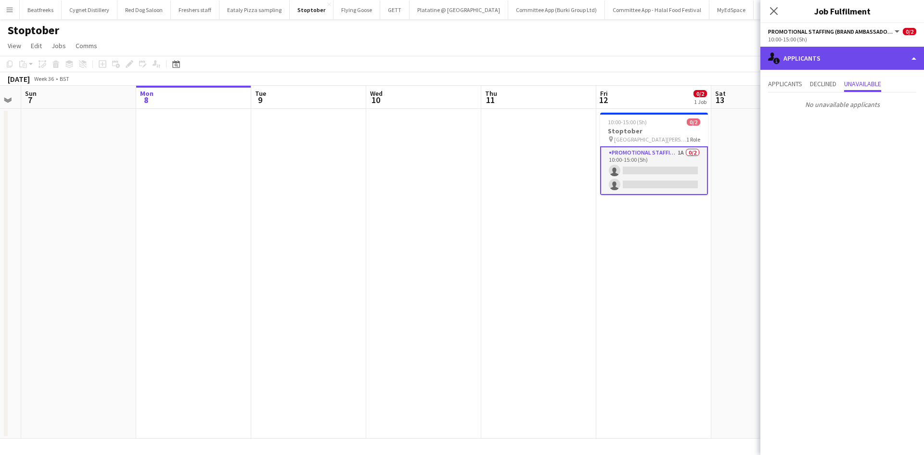
click at [840, 54] on div "single-neutral-actions-information Applicants" at bounding box center [842, 58] width 164 height 23
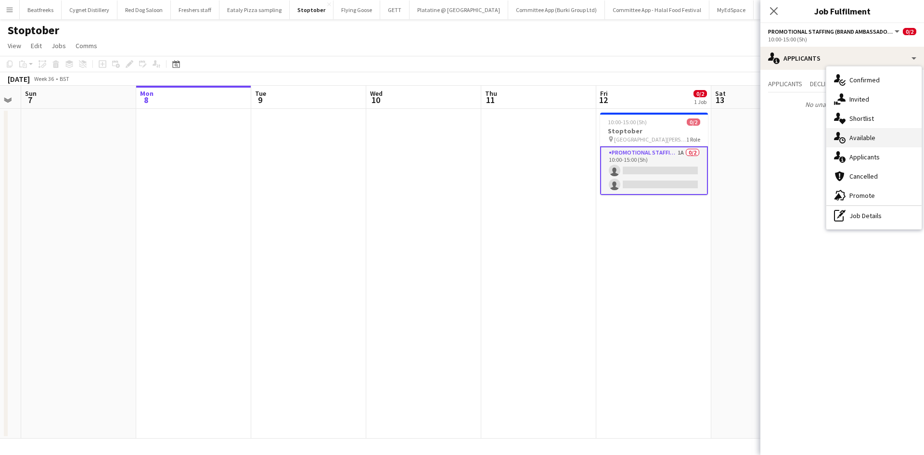
click at [876, 139] on div "single-neutral-actions-upload Available" at bounding box center [873, 137] width 95 height 19
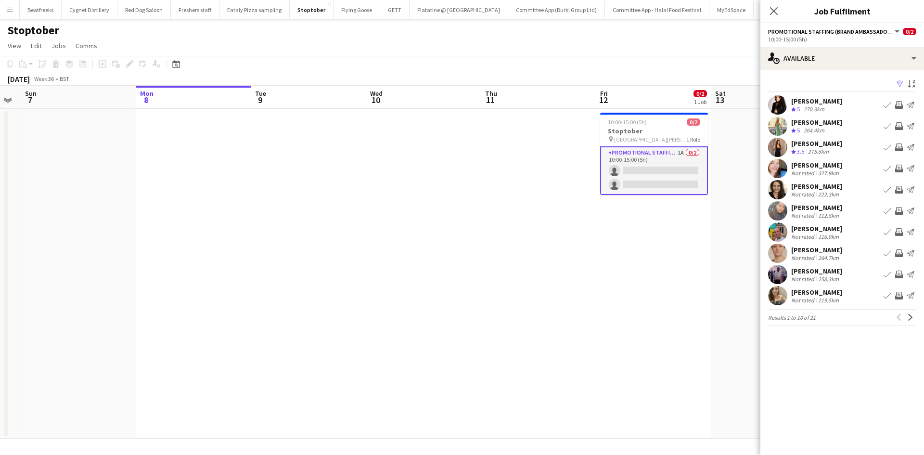
click at [802, 210] on div "Li-Quan Hoang" at bounding box center [816, 207] width 51 height 9
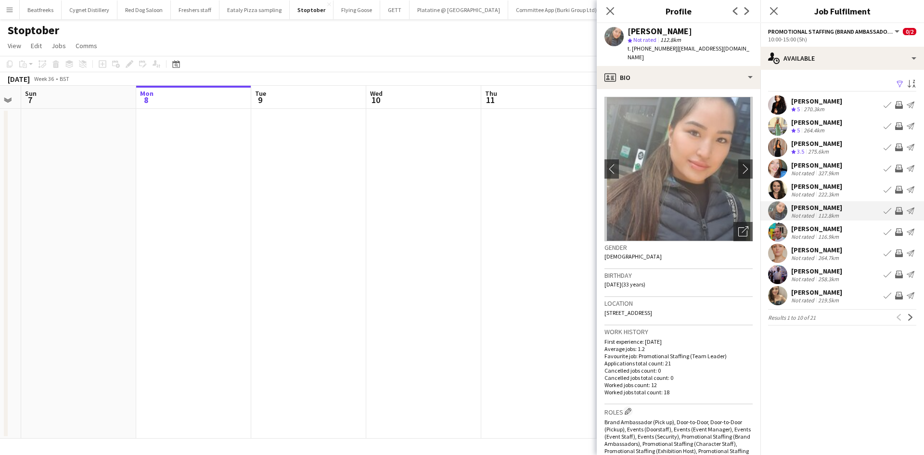
drag, startPoint x: 724, startPoint y: 306, endPoint x: 705, endPoint y: 307, distance: 18.8
click at [705, 307] on div "Location 16 Hawkswood Crescent, Kirkstall, Leeds, LS5 3PG" at bounding box center [678, 311] width 148 height 28
copy span "LS5 3PG"
click at [609, 7] on icon "Close pop-in" at bounding box center [609, 10] width 9 height 9
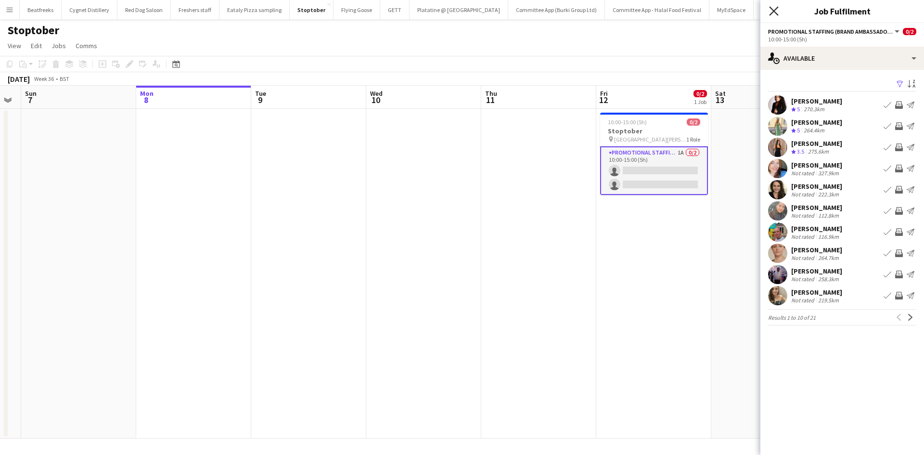
click at [769, 12] on icon "Close pop-in" at bounding box center [773, 10] width 9 height 9
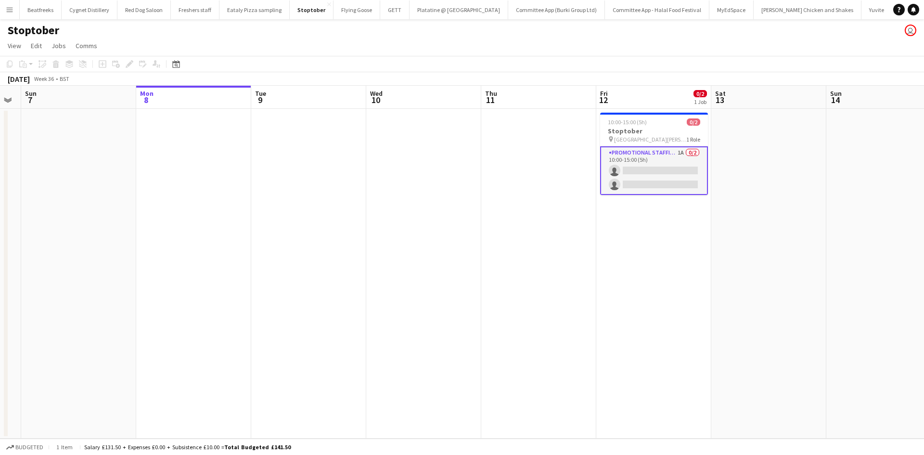
click at [559, 143] on app-date-cell at bounding box center [538, 274] width 115 height 330
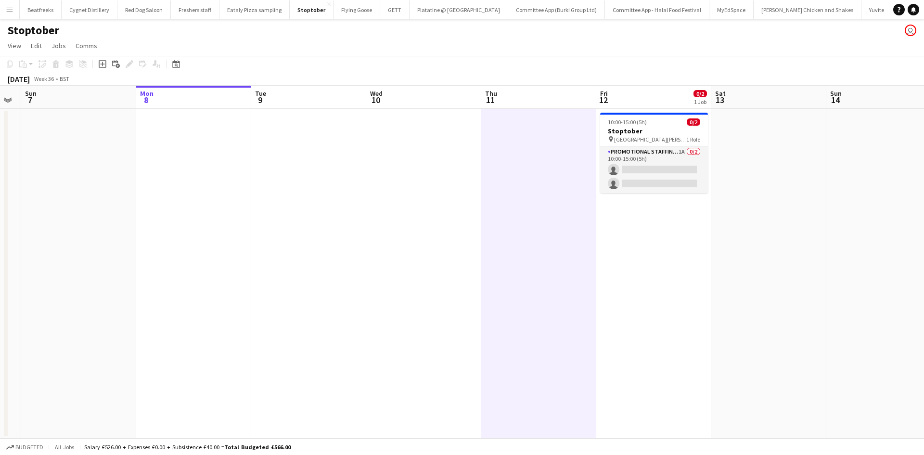
click at [516, 195] on app-date-cell at bounding box center [538, 274] width 115 height 330
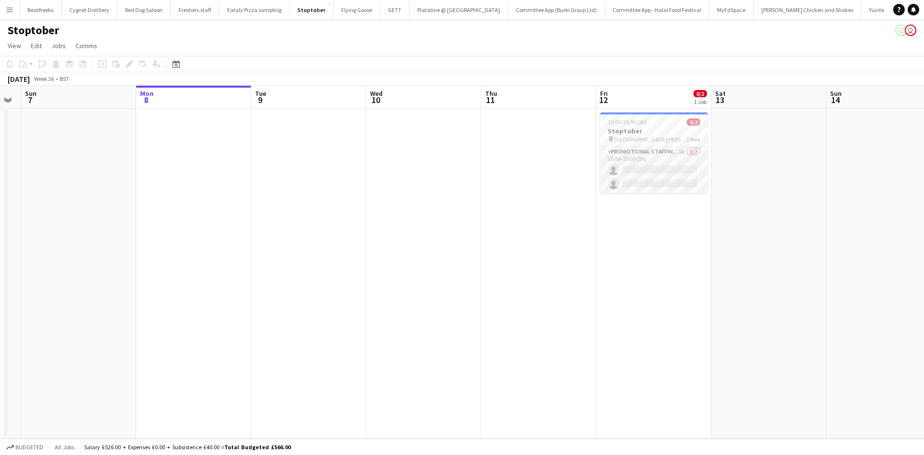
click at [694, 229] on app-date-cell "10:00-15:00 (5h) 0/2 Stoptober pin Cliveden Road Chester 1 Role Promotional Sta…" at bounding box center [653, 274] width 115 height 330
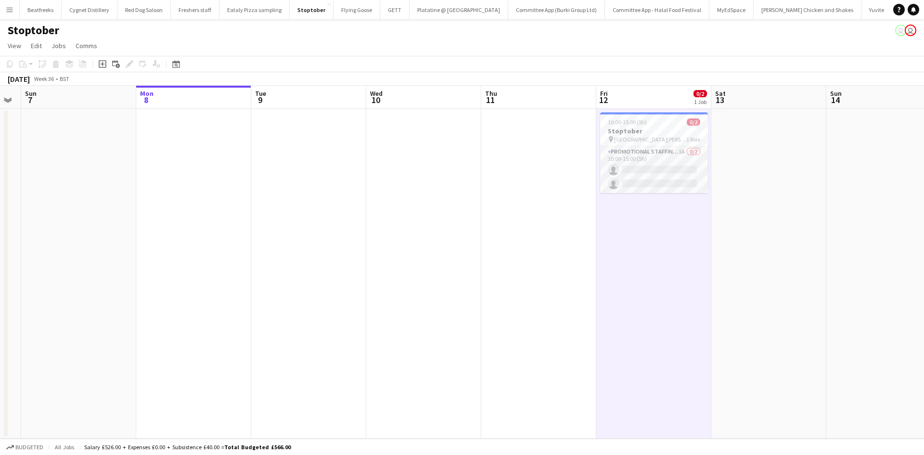
click at [11, 12] on app-icon "Menu" at bounding box center [10, 10] width 8 height 8
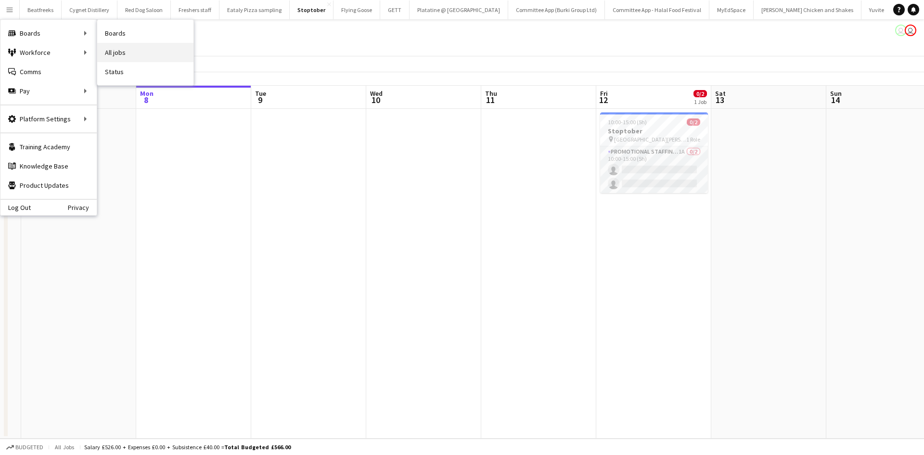
click at [119, 50] on link "All jobs" at bounding box center [145, 52] width 96 height 19
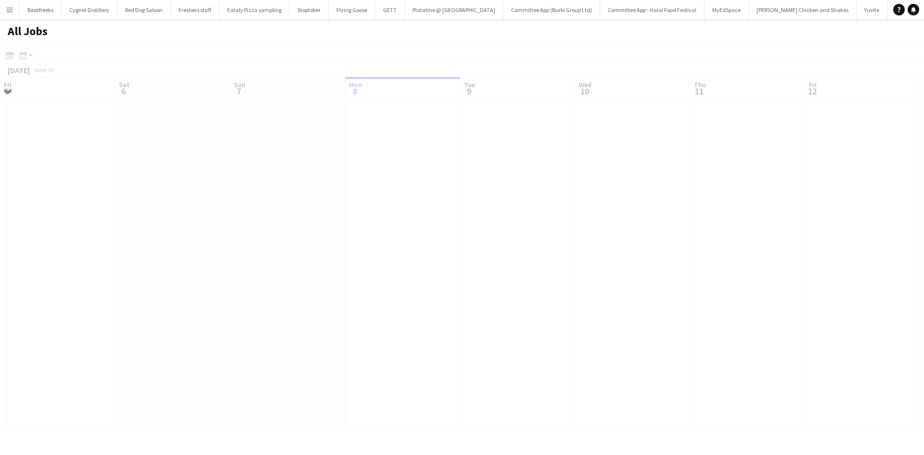
scroll to position [0, 230]
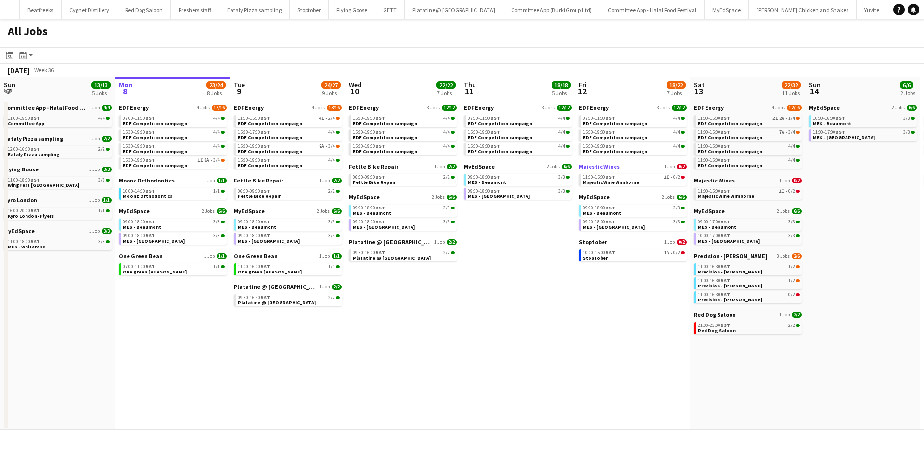
click at [599, 168] on span "Majestic Wines" at bounding box center [599, 166] width 41 height 7
click at [8, 7] on app-icon "Menu" at bounding box center [10, 10] width 8 height 8
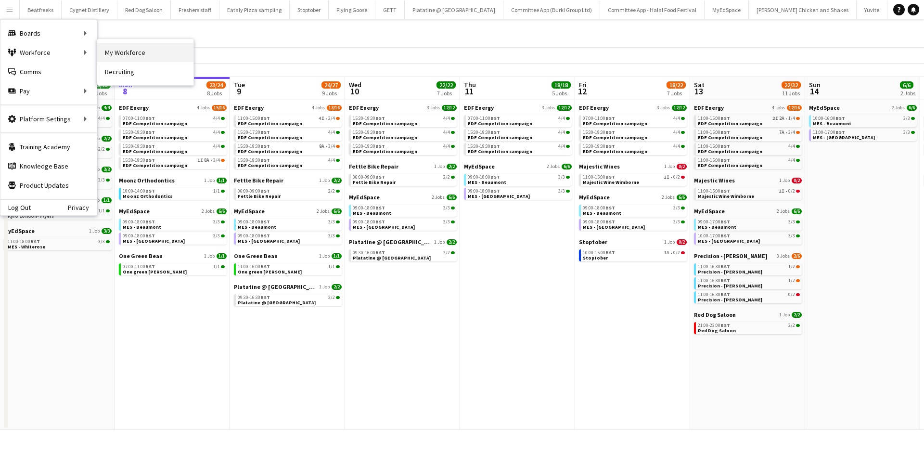
click at [133, 49] on link "My Workforce" at bounding box center [145, 52] width 96 height 19
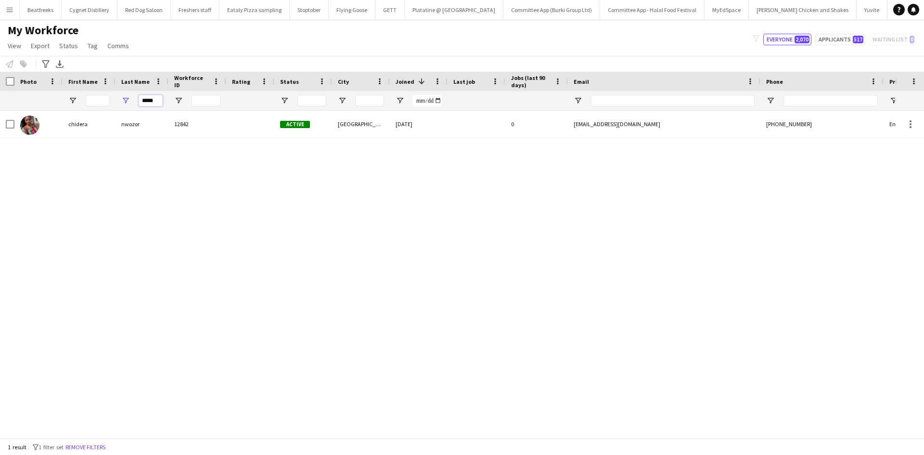
drag, startPoint x: 161, startPoint y: 102, endPoint x: 93, endPoint y: 112, distance: 68.6
click at [93, 112] on div "Workforce Details Photo First Name" at bounding box center [462, 255] width 924 height 366
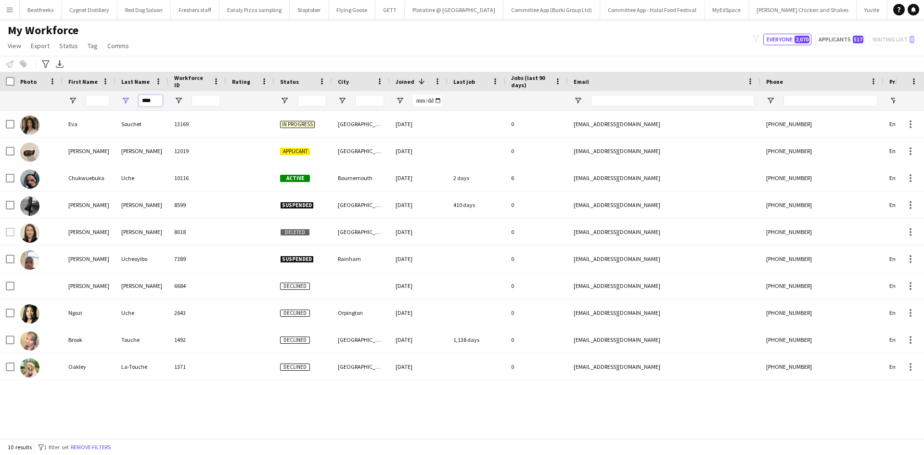
type input "****"
drag, startPoint x: 155, startPoint y: 102, endPoint x: 51, endPoint y: 99, distance: 104.0
click at [51, 99] on div "****" at bounding box center [521, 100] width 1043 height 19
click at [92, 102] on input "First Name Filter Input" at bounding box center [98, 101] width 24 height 12
click at [91, 97] on input "First Name Filter Input" at bounding box center [98, 101] width 24 height 12
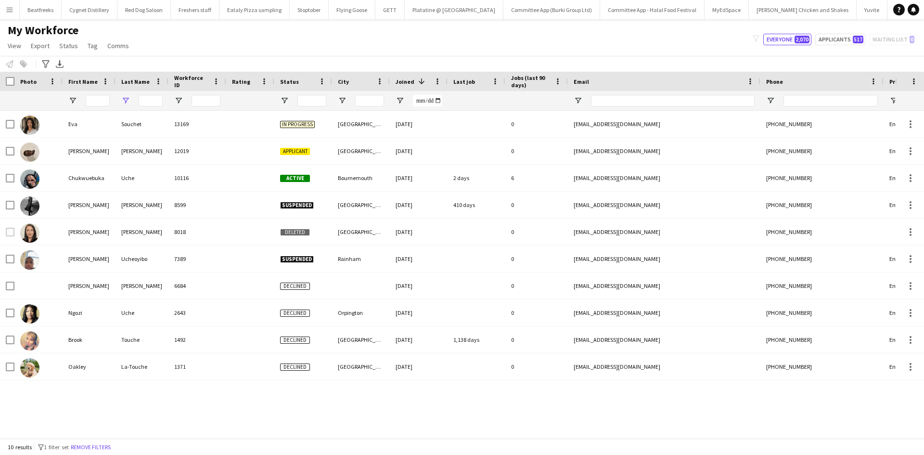
click at [84, 98] on div at bounding box center [89, 100] width 53 height 19
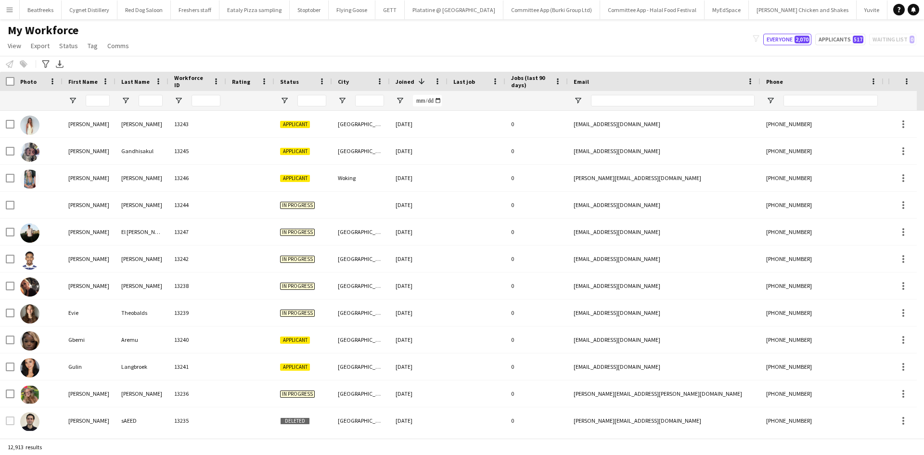
click at [84, 98] on div at bounding box center [89, 100] width 53 height 19
click at [87, 100] on input "First Name Filter Input" at bounding box center [98, 101] width 24 height 12
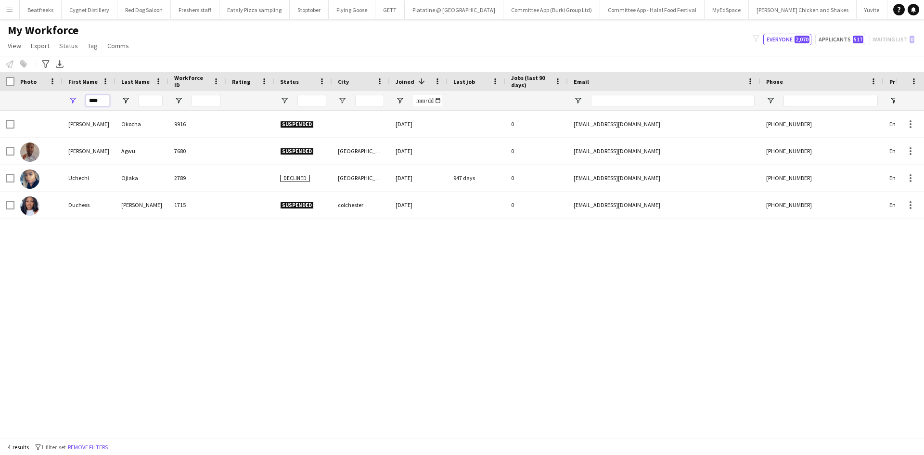
drag, startPoint x: 102, startPoint y: 104, endPoint x: 68, endPoint y: 100, distance: 33.5
click at [68, 100] on div "****" at bounding box center [89, 100] width 53 height 19
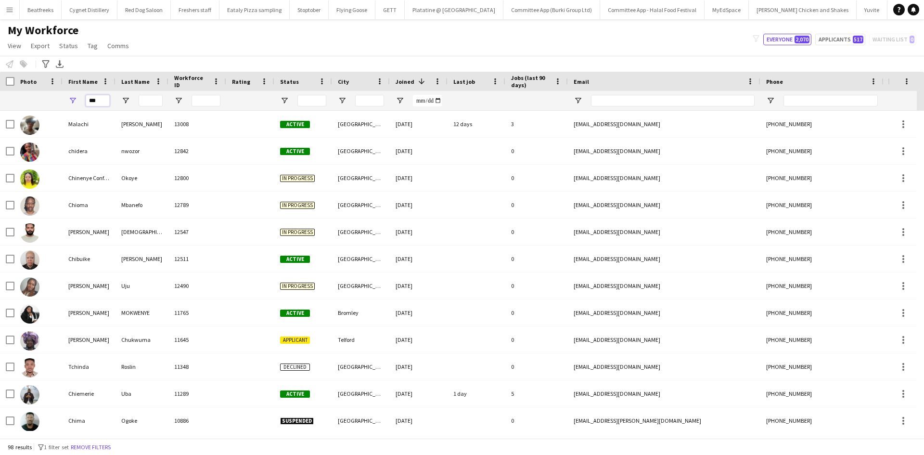
type input "***"
click at [140, 105] on input "Last Name Filter Input" at bounding box center [151, 101] width 24 height 12
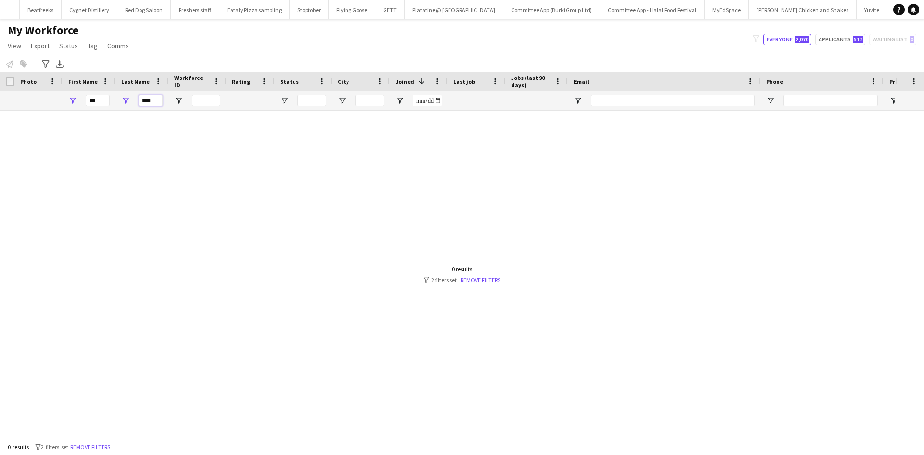
type input "****"
drag, startPoint x: 100, startPoint y: 102, endPoint x: 44, endPoint y: 102, distance: 55.8
click at [44, 102] on div "*** ****" at bounding box center [521, 100] width 1043 height 19
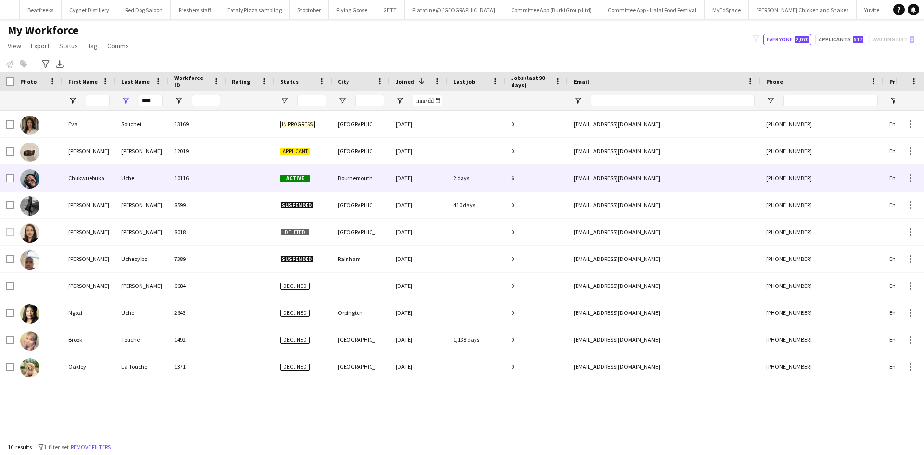
click at [113, 181] on div "Chukwuebuka" at bounding box center [89, 178] width 53 height 26
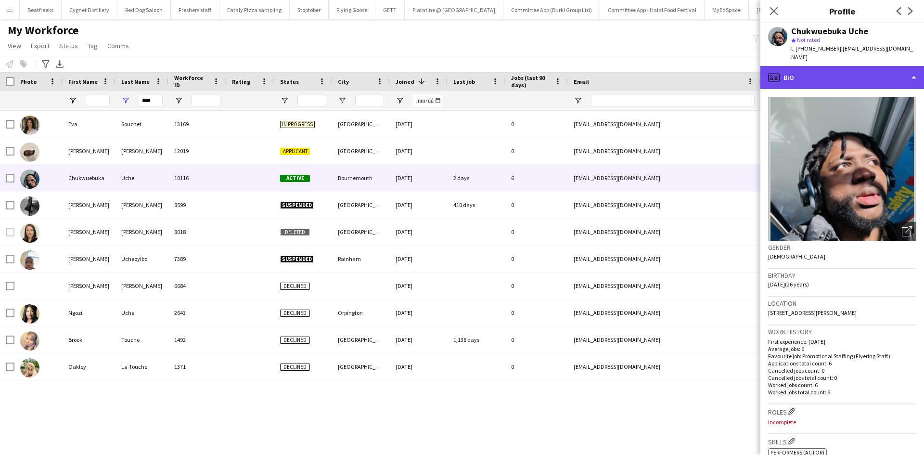
click at [831, 80] on div "profile Bio" at bounding box center [842, 77] width 164 height 23
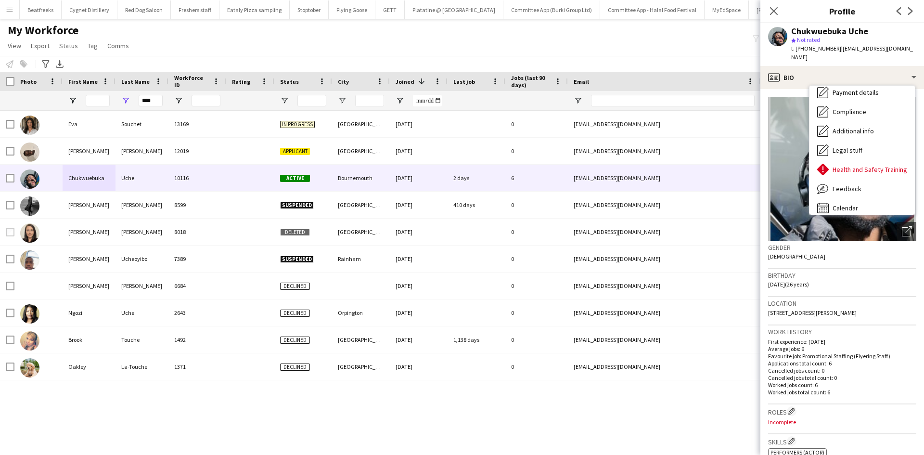
scroll to position [129, 0]
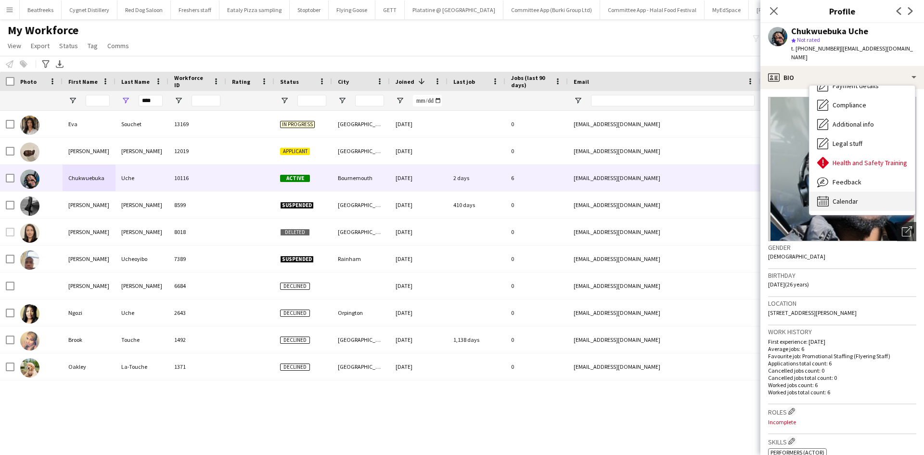
click at [852, 197] on span "Calendar" at bounding box center [844, 201] width 25 height 9
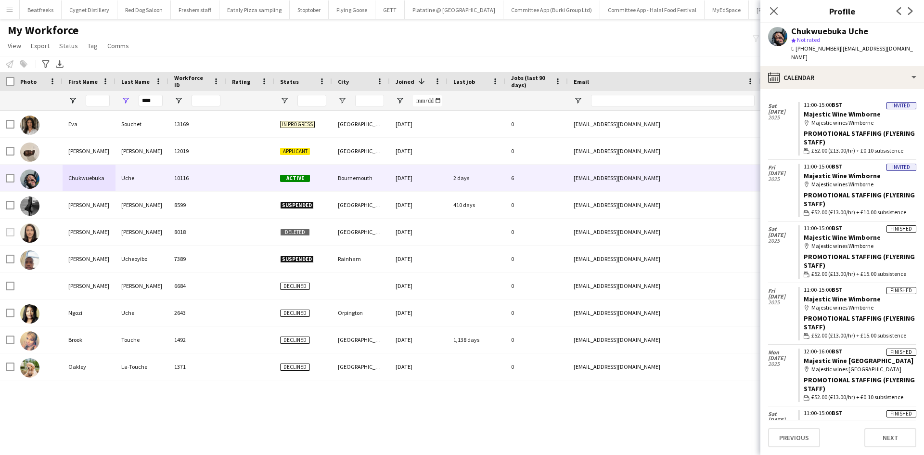
scroll to position [0, 0]
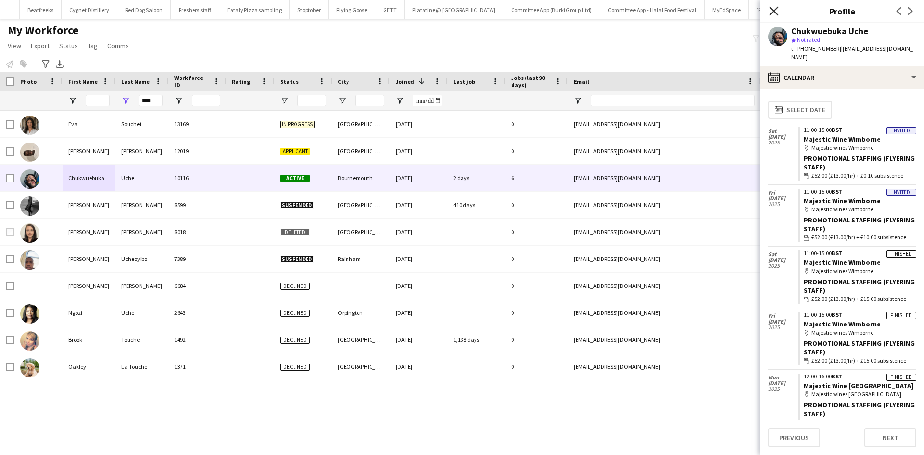
click at [775, 10] on icon at bounding box center [773, 10] width 9 height 9
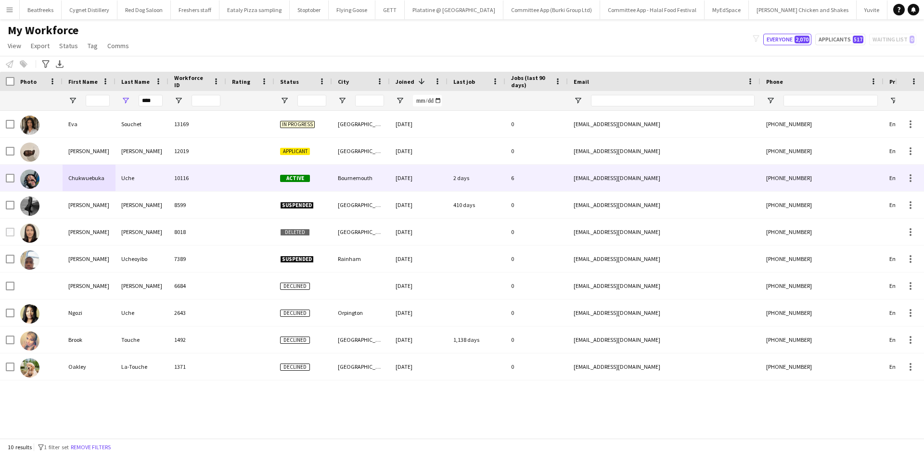
click at [79, 174] on div "Chukwuebuka" at bounding box center [89, 178] width 53 height 26
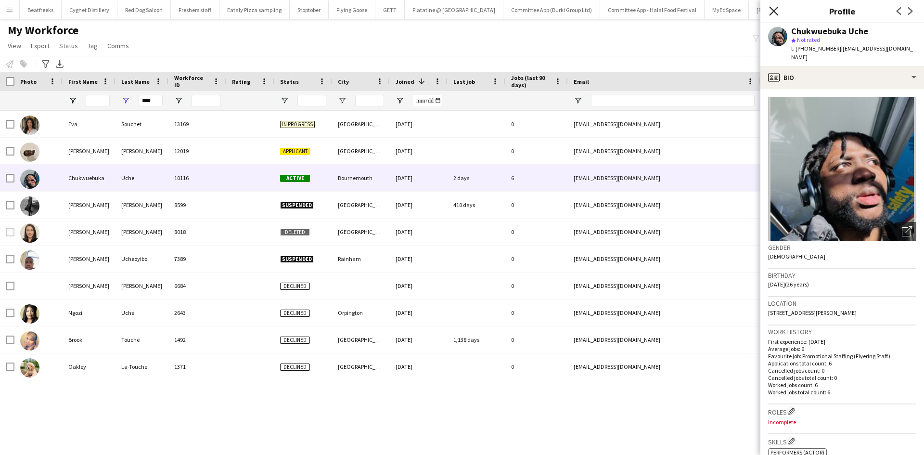
click at [770, 8] on icon at bounding box center [773, 10] width 9 height 9
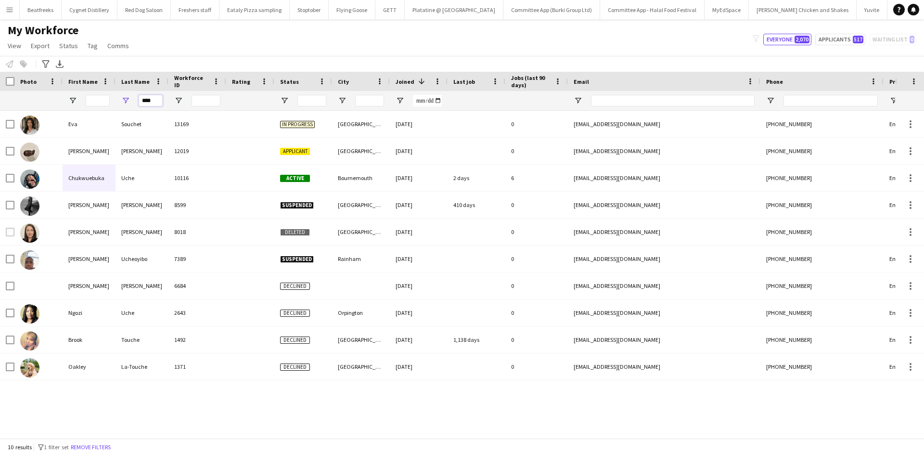
drag, startPoint x: 157, startPoint y: 102, endPoint x: 104, endPoint y: 103, distance: 52.9
click at [104, 103] on div "****" at bounding box center [521, 100] width 1043 height 19
click at [356, 104] on input "City Filter Input" at bounding box center [369, 101] width 29 height 12
click at [361, 102] on input "City Filter Input" at bounding box center [369, 101] width 29 height 12
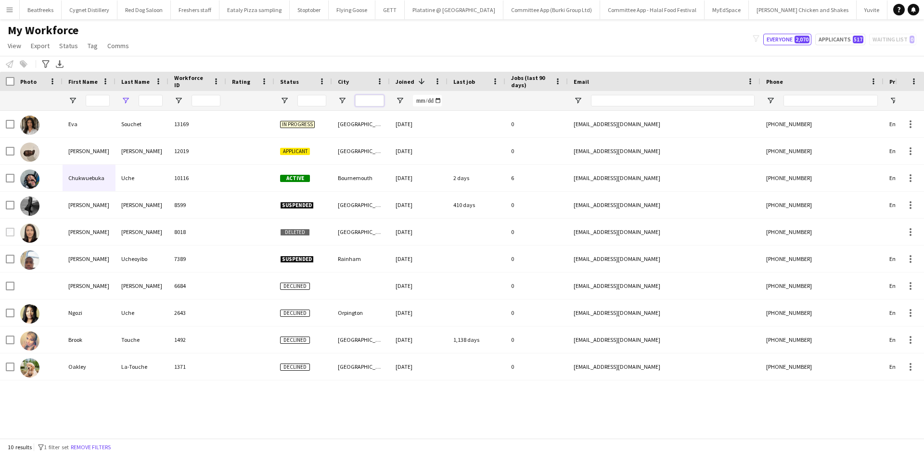
click at [361, 102] on input "City Filter Input" at bounding box center [369, 101] width 29 height 12
click at [347, 100] on div at bounding box center [361, 100] width 58 height 19
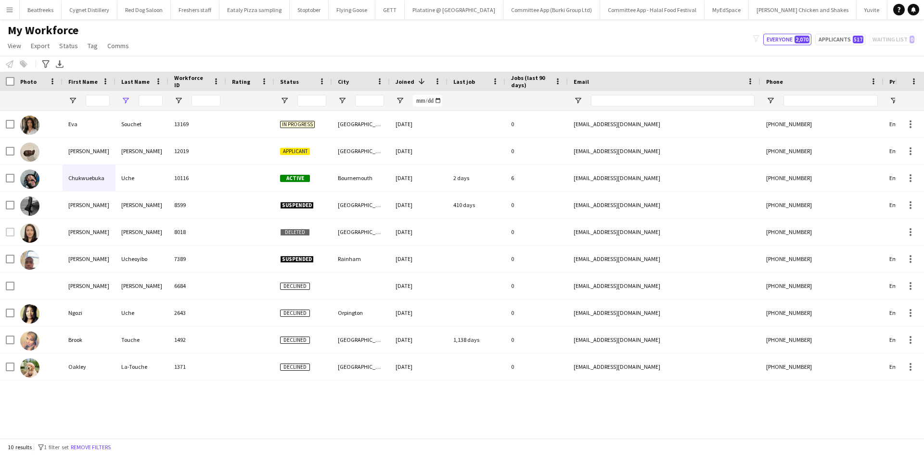
click at [347, 100] on div at bounding box center [361, 100] width 58 height 19
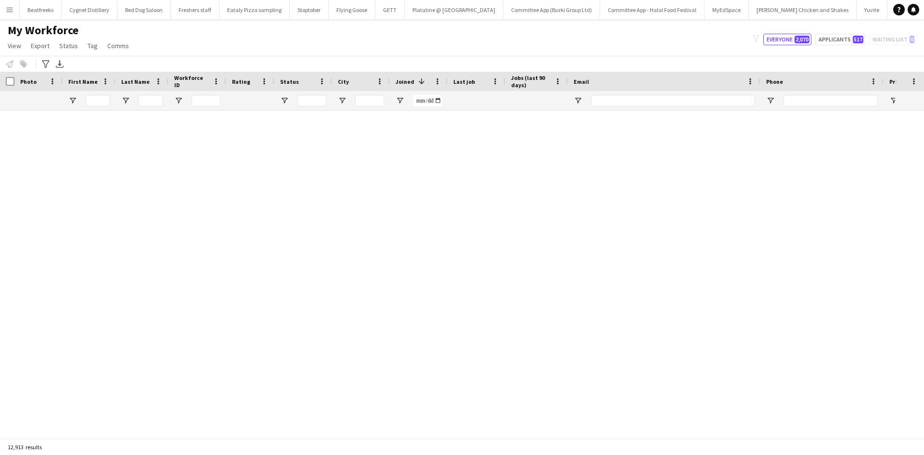
click at [347, 100] on div at bounding box center [361, 100] width 58 height 19
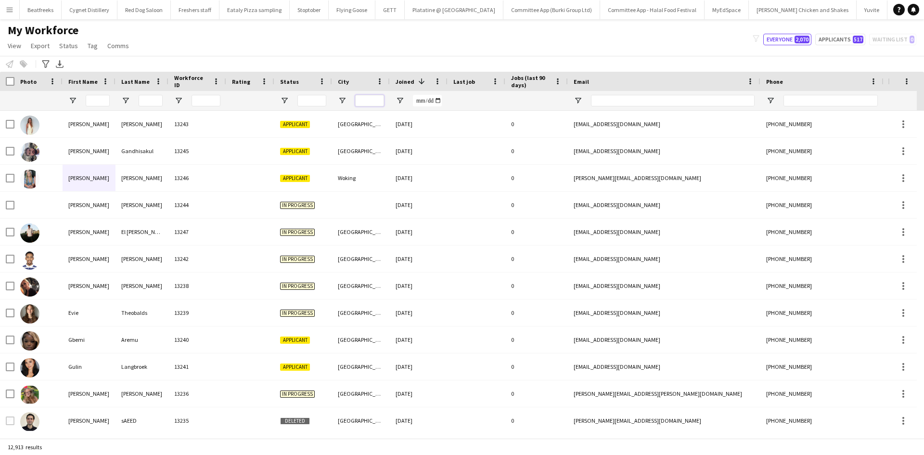
click at [357, 101] on input "City Filter Input" at bounding box center [369, 101] width 29 height 12
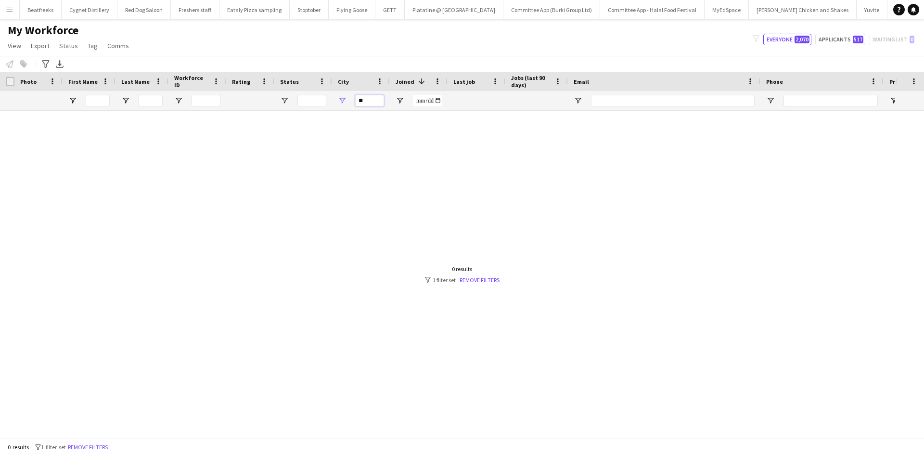
type input "*"
click at [357, 101] on input "******" at bounding box center [369, 101] width 29 height 12
click at [383, 102] on input "******" at bounding box center [369, 101] width 29 height 12
click at [375, 100] on input "******" at bounding box center [369, 101] width 29 height 12
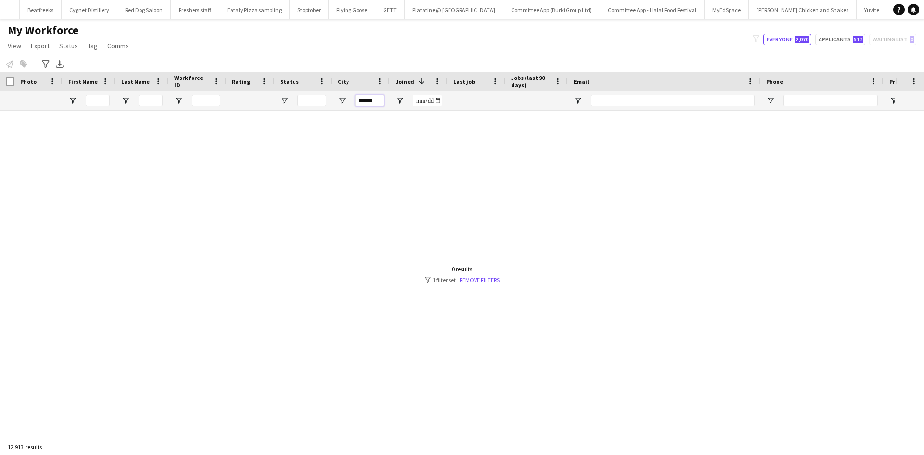
click at [375, 100] on input "******" at bounding box center [369, 101] width 29 height 12
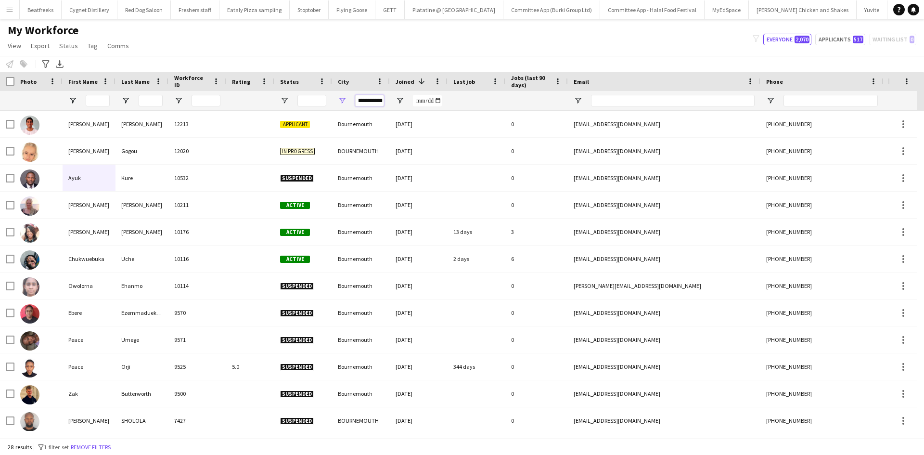
type input "**********"
click at [303, 98] on input "Status Filter Input" at bounding box center [311, 101] width 29 height 12
click at [287, 99] on span "Open Filter Menu" at bounding box center [284, 100] width 9 height 9
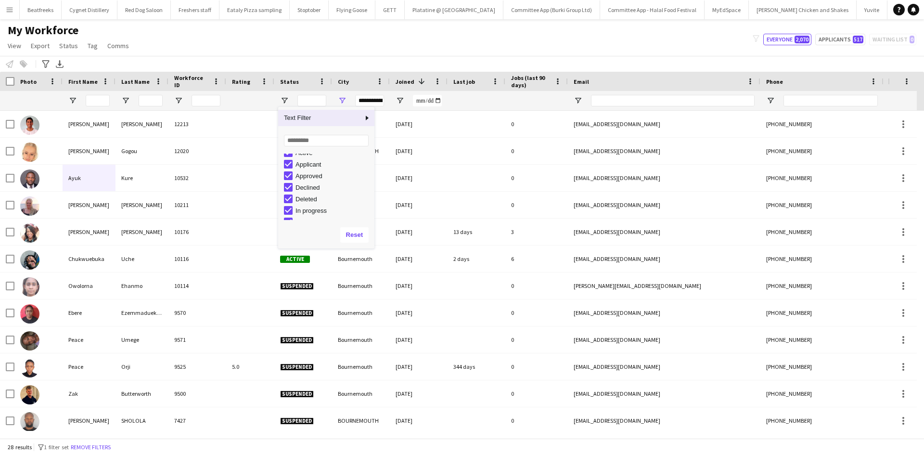
click at [309, 190] on div "Declined" at bounding box center [333, 187] width 76 height 7
click at [308, 200] on div "Deleted" at bounding box center [333, 198] width 76 height 7
click at [310, 204] on div "Suspended" at bounding box center [333, 202] width 76 height 7
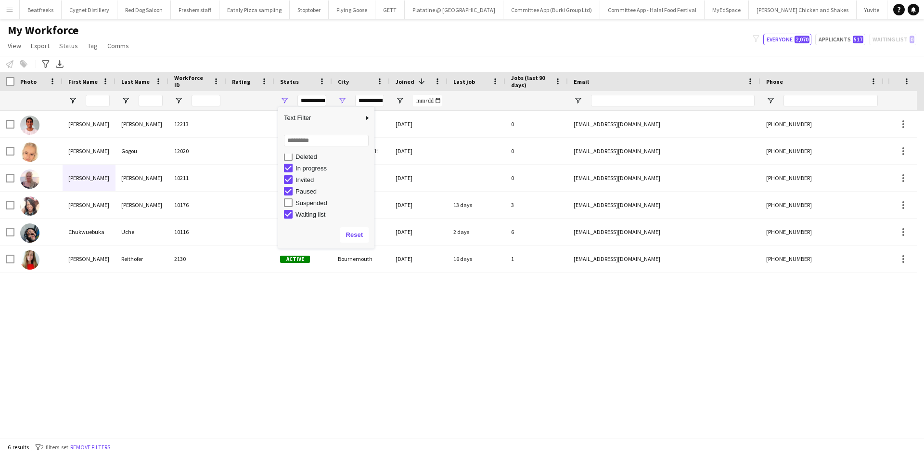
click at [309, 192] on div "Paused" at bounding box center [333, 191] width 76 height 7
type input "**********"
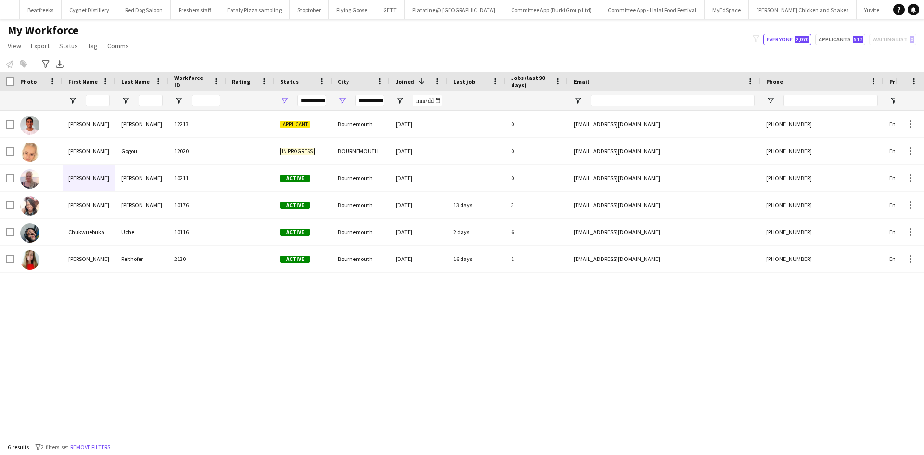
click at [352, 309] on div "Chukwuebuka Uche 10116 Active Bournemouth 26-11-2024 2 days 6 ucheebuka99@gmail…" at bounding box center [447, 271] width 895 height 320
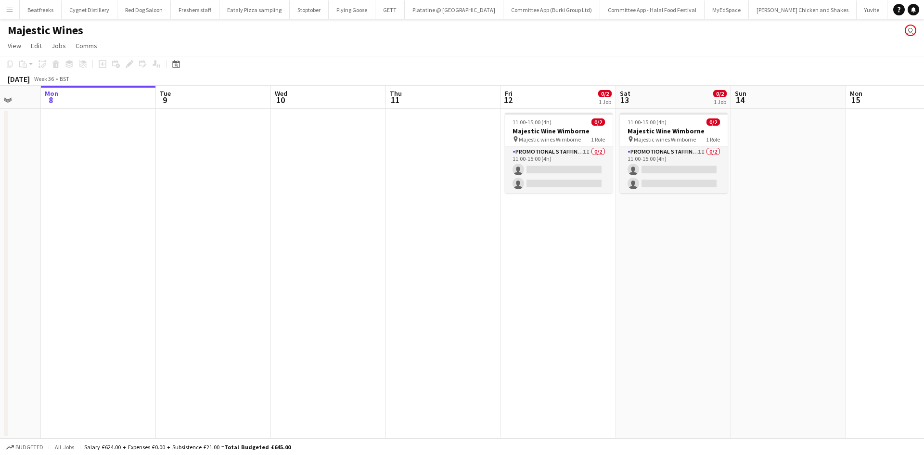
scroll to position [0, 305]
click at [585, 179] on app-card-role "Promotional Staffing (Flyering Staff) 1I 0/2 11:00-15:00 (4h) single-neutral-ac…" at bounding box center [558, 169] width 108 height 47
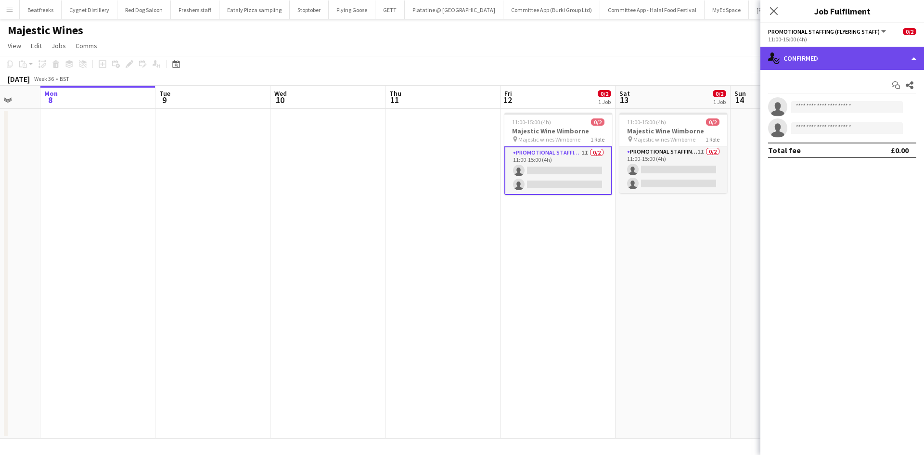
click at [843, 59] on div "single-neutral-actions-check-2 Confirmed" at bounding box center [842, 58] width 164 height 23
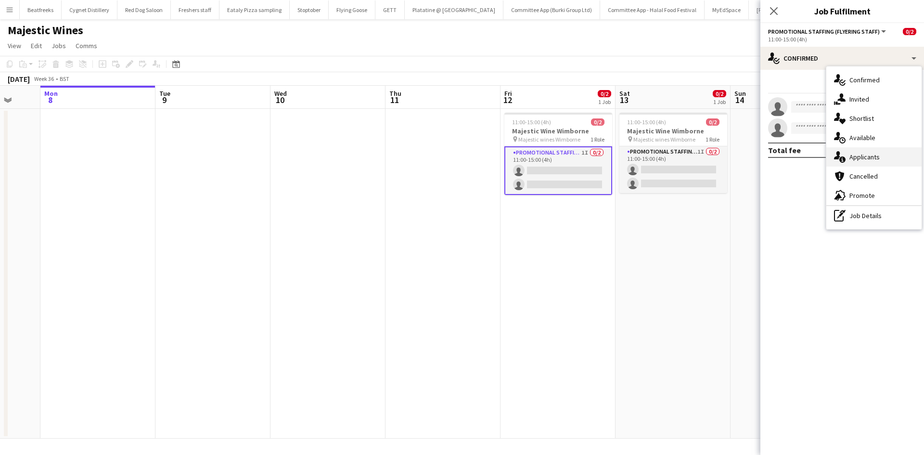
click at [869, 153] on span "Applicants" at bounding box center [864, 157] width 30 height 9
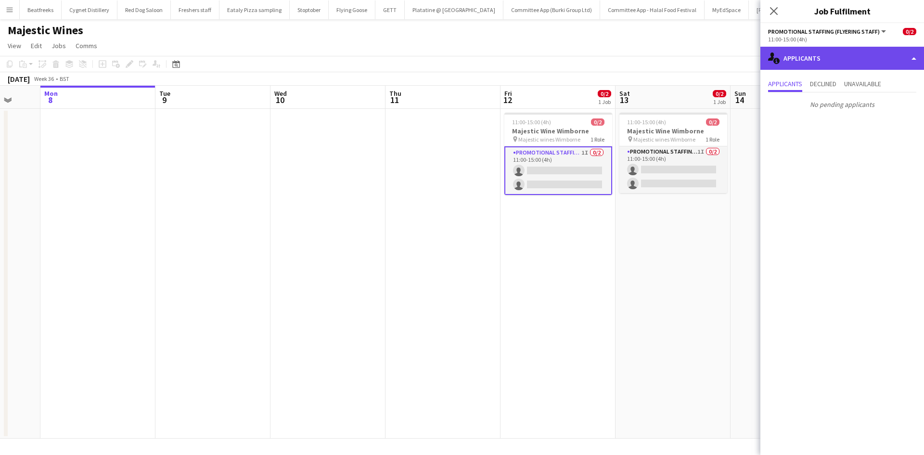
click at [847, 59] on div "single-neutral-actions-information Applicants" at bounding box center [842, 58] width 164 height 23
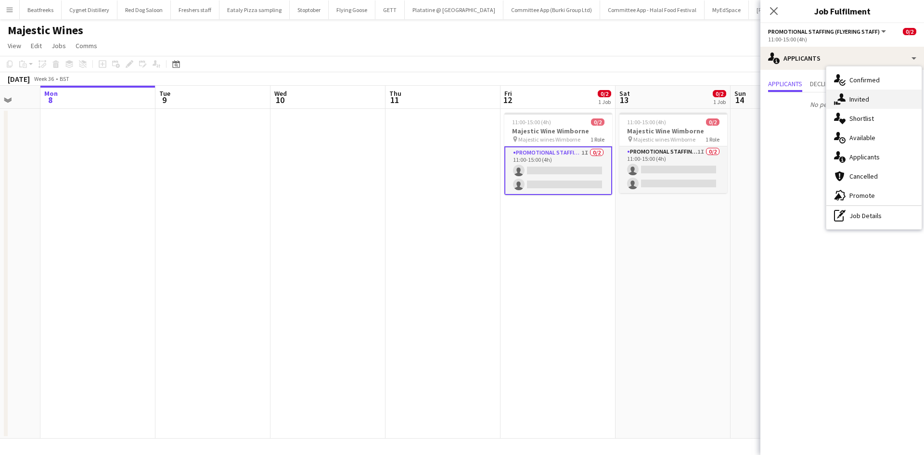
click at [854, 98] on span "Invited" at bounding box center [859, 99] width 20 height 9
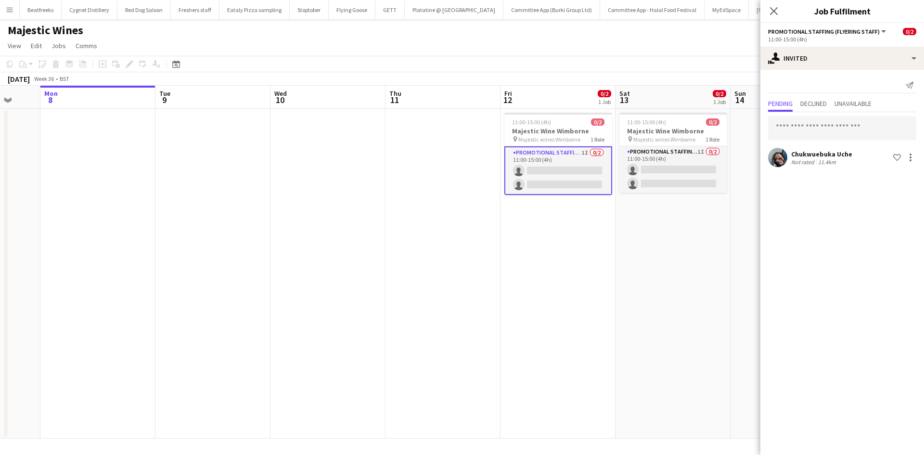
click at [742, 302] on app-date-cell at bounding box center [787, 274] width 115 height 330
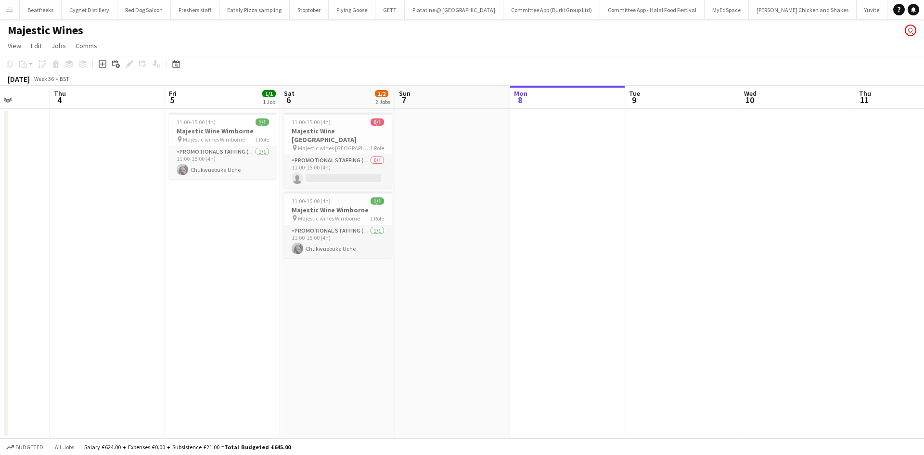
scroll to position [0, 293]
click at [339, 155] on app-card-role "Promotional Staffing (Flyering Staff) 0/1 11:00-15:00 (4h) single-neutral-actio…" at bounding box center [340, 171] width 108 height 33
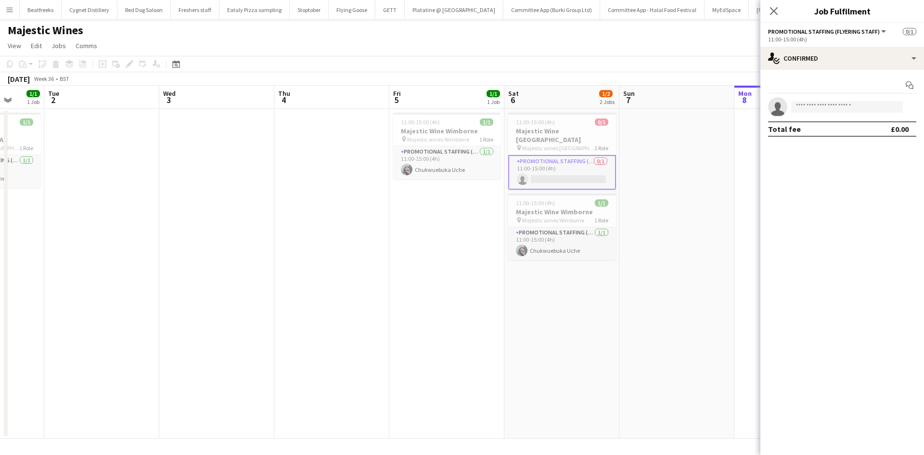
scroll to position [0, 416]
click at [768, 7] on app-icon "Close pop-in" at bounding box center [774, 11] width 14 height 14
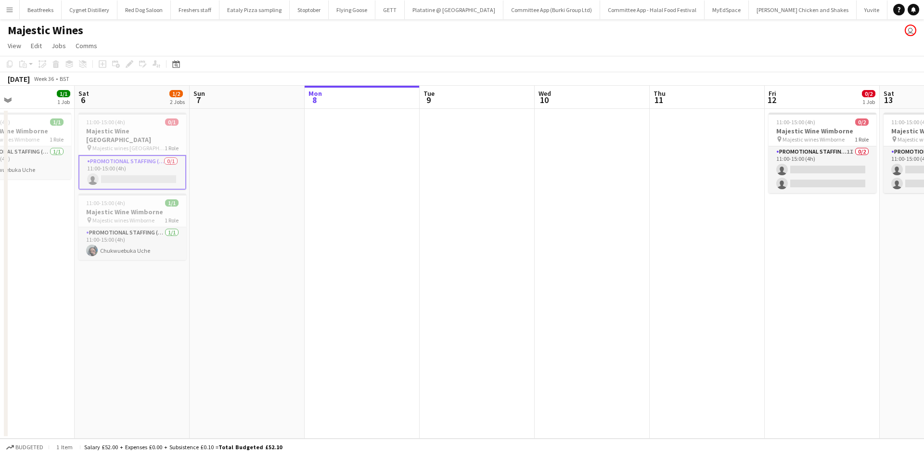
drag, startPoint x: 845, startPoint y: 238, endPoint x: 416, endPoint y: 241, distance: 429.1
click at [416, 241] on app-calendar-viewport "Tue 2 Wed 3 Thu 4 Fri 5 1/1 1 Job Sat 6 1/2 2 Jobs Sun 7 Mon 8 Tue 9 Wed 10 Thu…" at bounding box center [462, 262] width 924 height 353
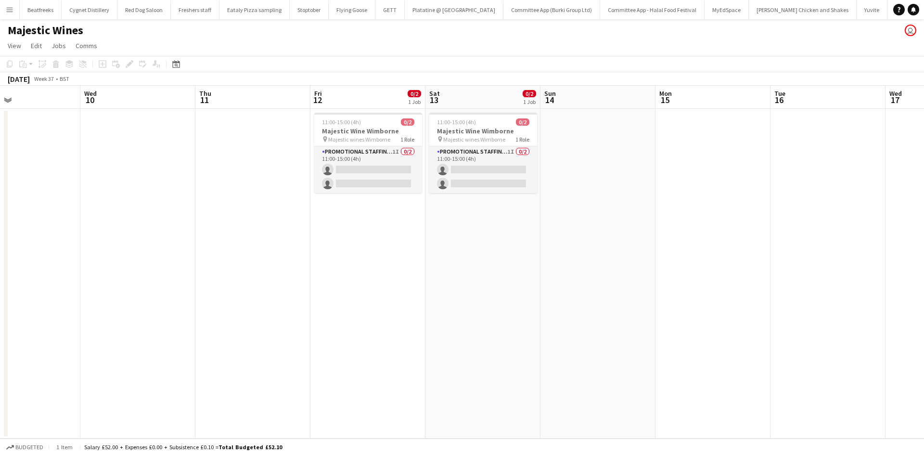
drag, startPoint x: 799, startPoint y: 280, endPoint x: 345, endPoint y: 232, distance: 456.6
click at [345, 232] on app-calendar-viewport "Sun 7 Mon 8 Tue 9 Wed 10 Thu 11 Fri 12 0/2 1 Job Sat 13 0/2 1 Job Sun 14 Mon 15…" at bounding box center [462, 262] width 924 height 353
click at [361, 169] on app-card-role "Promotional Staffing (Flyering Staff) 1I 0/2 11:00-15:00 (4h) single-neutral-ac…" at bounding box center [368, 169] width 108 height 47
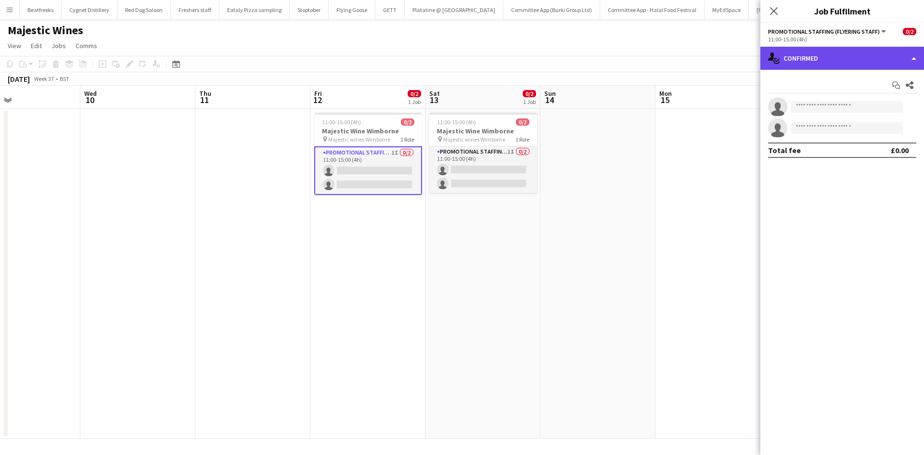
click at [840, 65] on div "single-neutral-actions-check-2 Confirmed" at bounding box center [842, 58] width 164 height 23
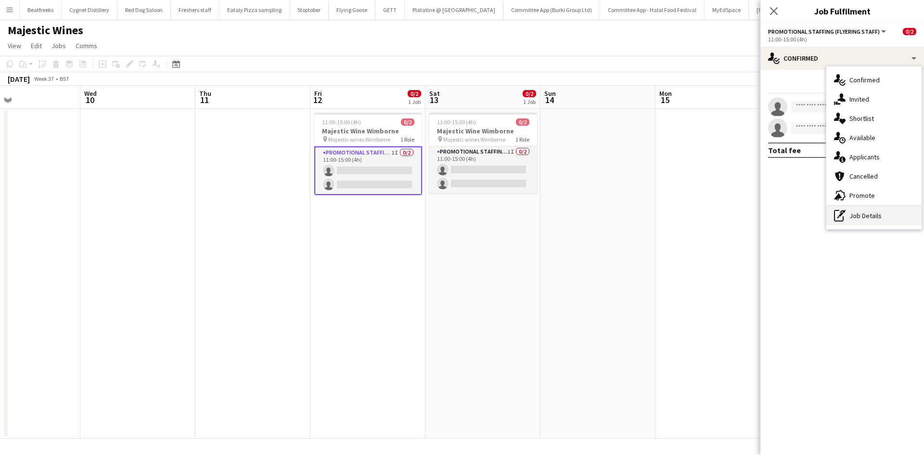
click at [883, 211] on div "pen-write Job Details" at bounding box center [873, 215] width 95 height 19
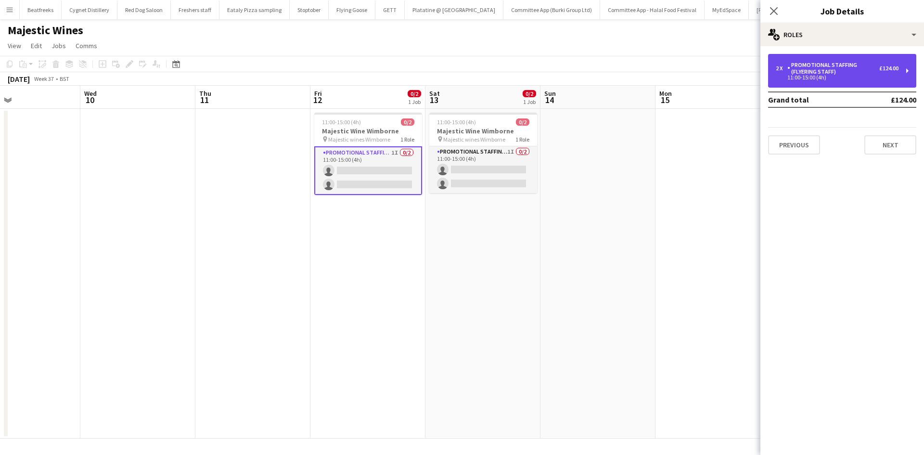
click at [854, 79] on div "11:00-15:00 (4h)" at bounding box center [837, 77] width 123 height 5
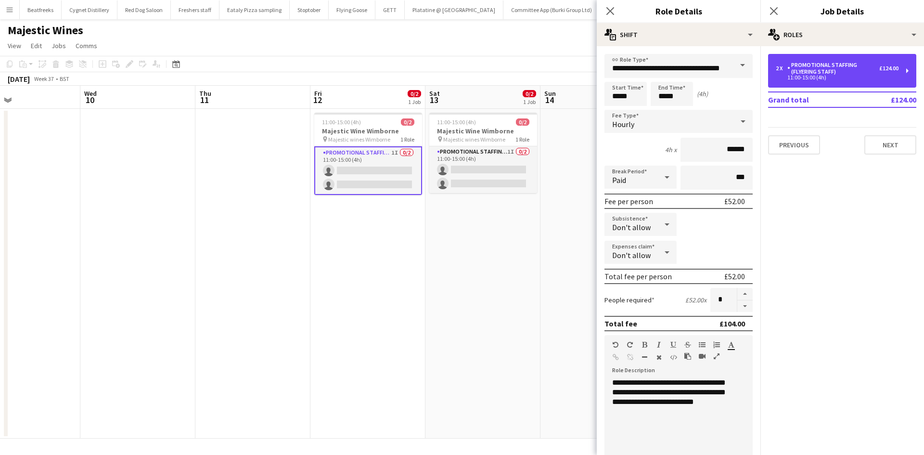
scroll to position [48, 0]
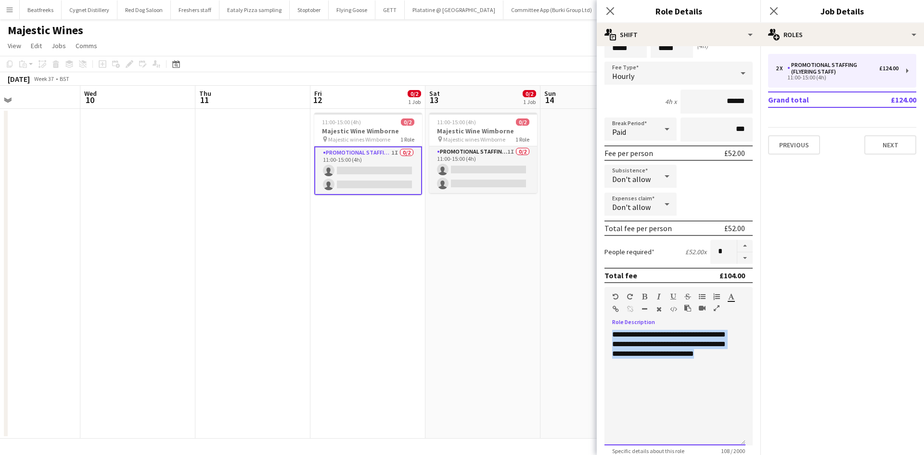
drag, startPoint x: 710, startPoint y: 356, endPoint x: 532, endPoint y: 328, distance: 180.3
click at [532, 328] on body "Menu Boards Boards Boards All jobs Status Workforce Workforce My Workforce Recr…" at bounding box center [462, 227] width 924 height 455
copy div "**********"
click at [600, 9] on button "Committee App - Halal Food Festival Close" at bounding box center [652, 9] width 104 height 19
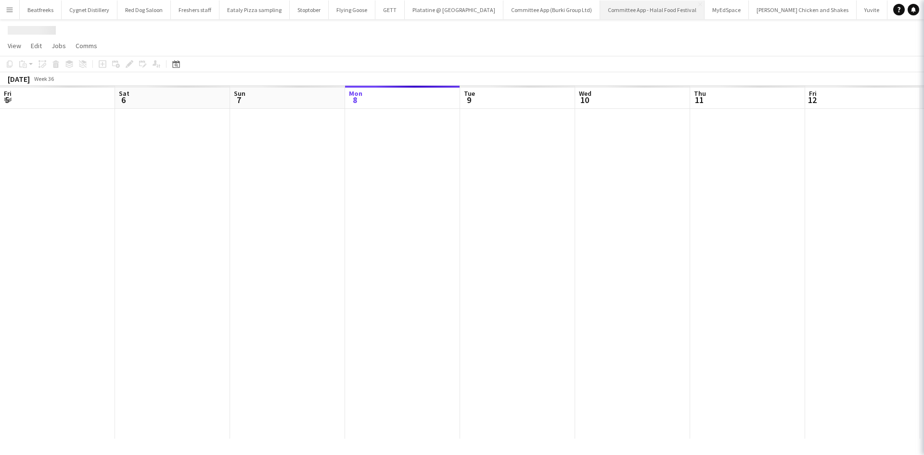
scroll to position [0, 230]
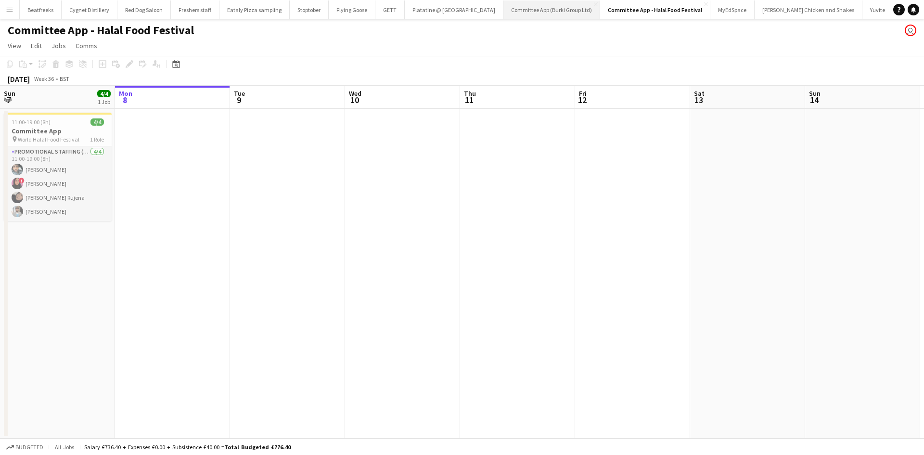
drag, startPoint x: 843, startPoint y: 13, endPoint x: 556, endPoint y: 1, distance: 287.5
click at [556, 1] on div "Beatfreeks Close Cygnet Distillery Close Red Dog Saloon Close Freshers staff Cl…" at bounding box center [454, 9] width 870 height 19
drag, startPoint x: 796, startPoint y: 10, endPoint x: 558, endPoint y: 16, distance: 238.2
click at [558, 16] on div "Beatfreeks Close Cygnet Distillery Close Red Dog Saloon Close Freshers staff Cl…" at bounding box center [454, 9] width 870 height 19
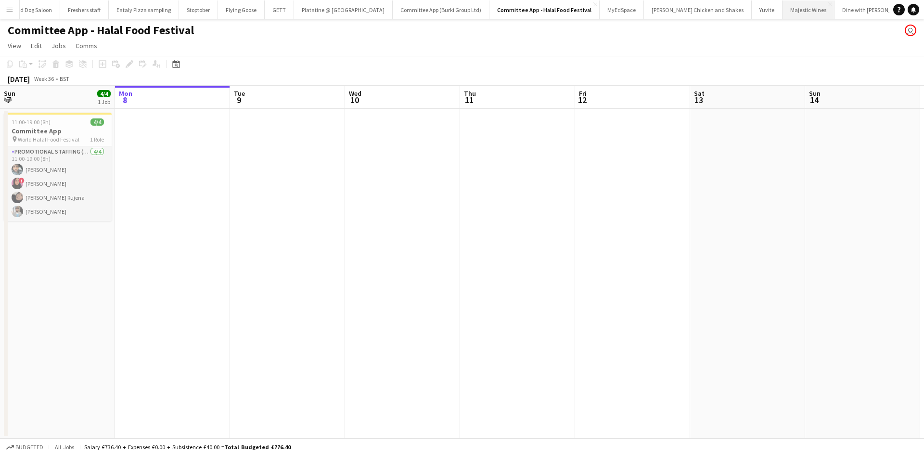
click at [782, 10] on button "Majestic Wines Close" at bounding box center [808, 9] width 52 height 19
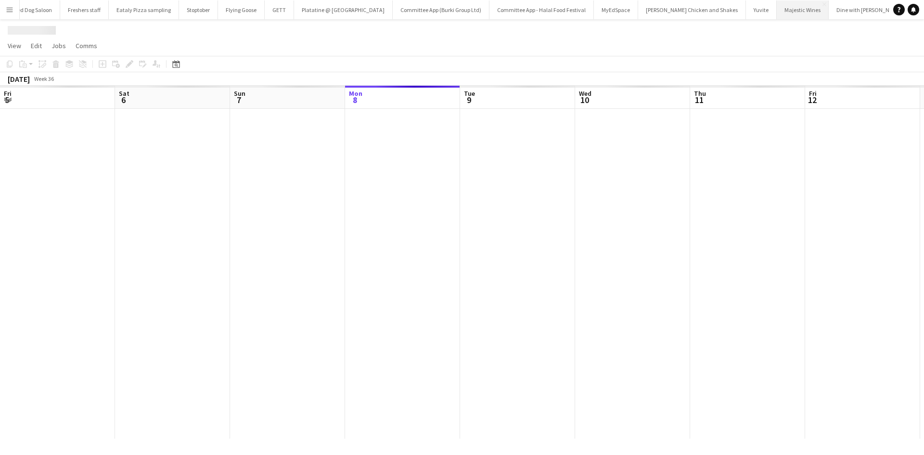
scroll to position [0, 230]
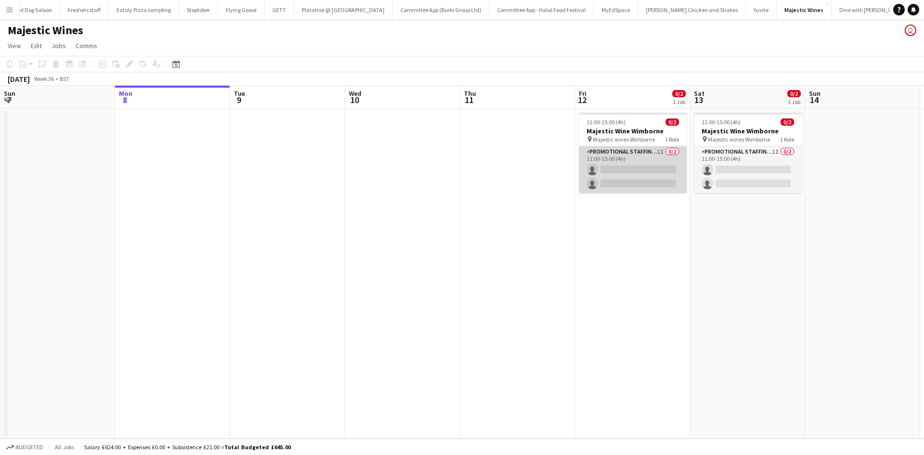
click at [623, 183] on app-card-role "Promotional Staffing (Flyering Staff) 1I 0/2 11:00-15:00 (4h) single-neutral-ac…" at bounding box center [633, 169] width 108 height 47
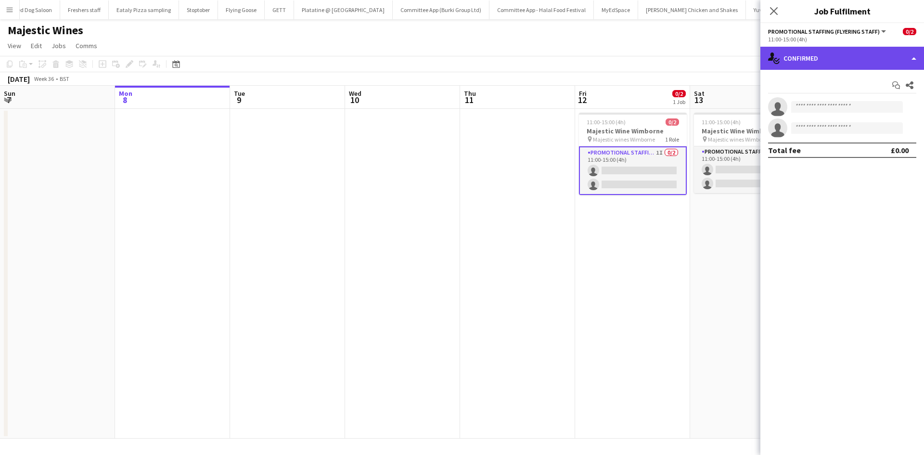
click at [811, 55] on div "single-neutral-actions-check-2 Confirmed" at bounding box center [842, 58] width 164 height 23
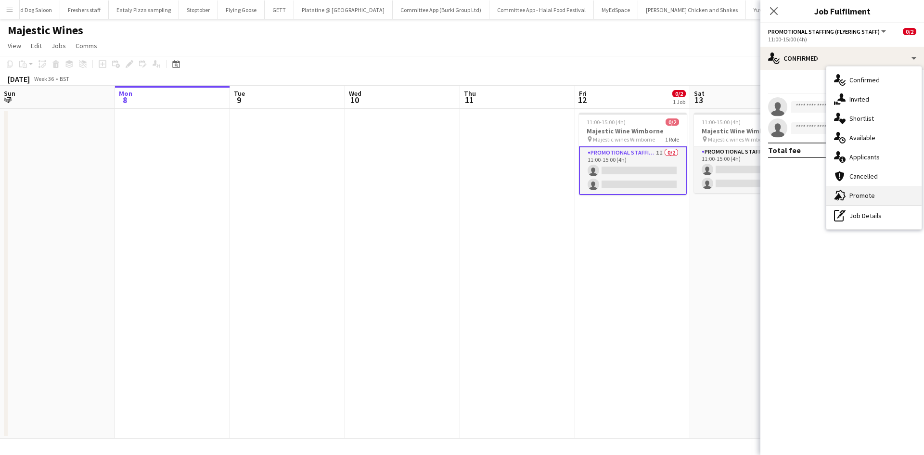
click at [854, 189] on div "advertising-megaphone Promote" at bounding box center [873, 195] width 95 height 19
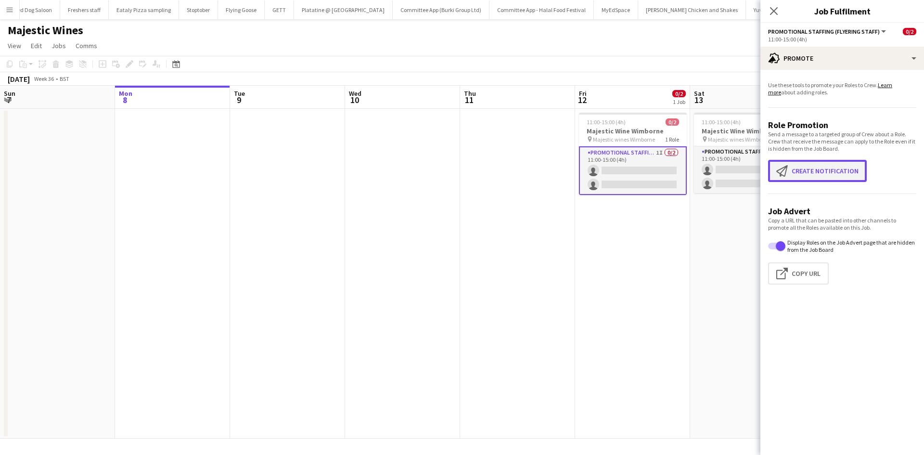
click at [815, 171] on button "Create notification Create notification" at bounding box center [817, 171] width 99 height 22
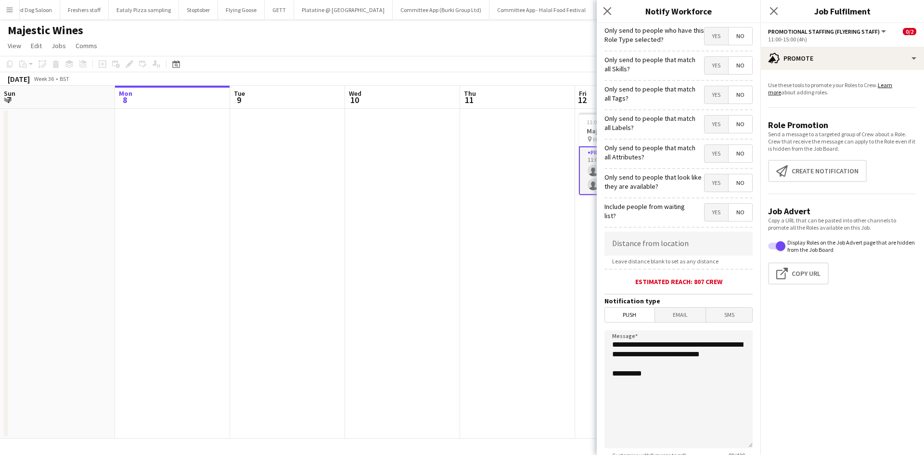
click at [642, 311] on span "Push" at bounding box center [630, 314] width 50 height 14
drag, startPoint x: 665, startPoint y: 382, endPoint x: 487, endPoint y: 301, distance: 196.1
click at [487, 301] on body "Menu Boards Boards Boards All jobs Status Workforce Workforce My Workforce Recr…" at bounding box center [462, 227] width 924 height 455
paste textarea "**********"
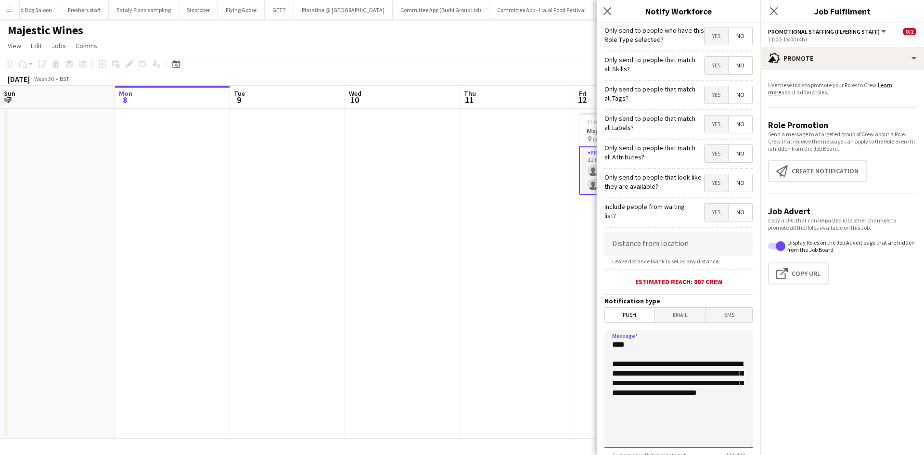
drag, startPoint x: 720, startPoint y: 373, endPoint x: 686, endPoint y: 372, distance: 34.2
click at [686, 372] on textarea "**********" at bounding box center [678, 389] width 148 height 118
click at [627, 385] on textarea "**********" at bounding box center [678, 389] width 148 height 118
click at [707, 399] on textarea "**********" at bounding box center [678, 389] width 148 height 118
drag, startPoint x: 727, startPoint y: 424, endPoint x: 567, endPoint y: 325, distance: 188.6
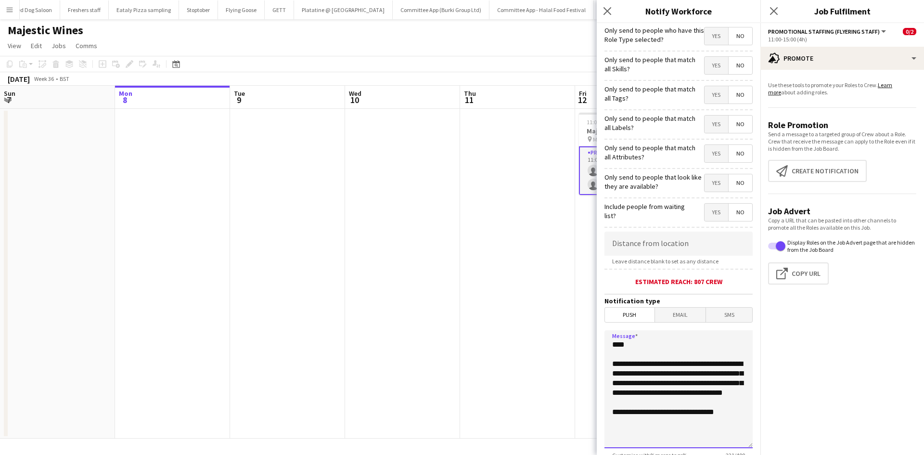
click at [567, 325] on body "Menu Boards Boards Boards All jobs Status Workforce Workforce My Workforce Recr…" at bounding box center [462, 227] width 924 height 455
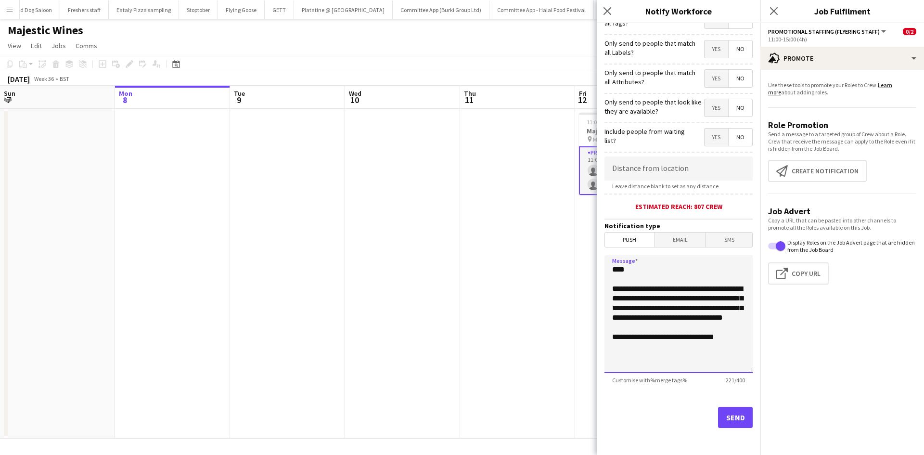
type textarea "**********"
click at [736, 416] on button "Send" at bounding box center [735, 417] width 35 height 21
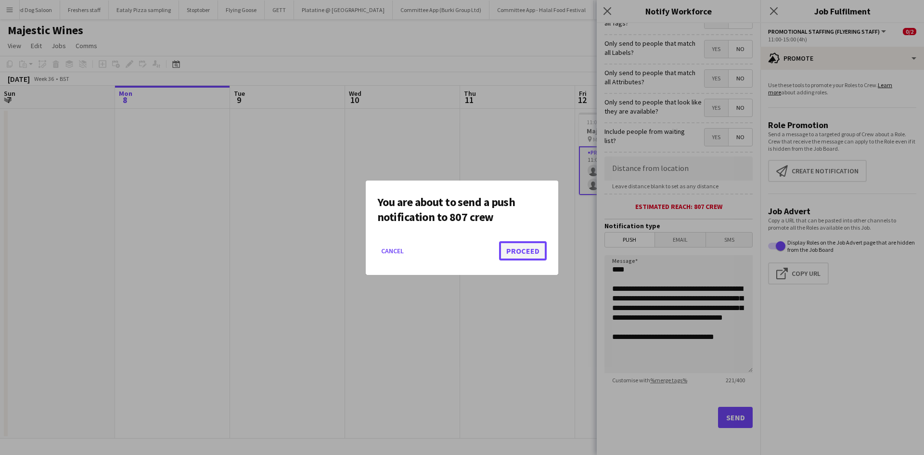
click at [510, 258] on button "Proceed" at bounding box center [523, 250] width 48 height 19
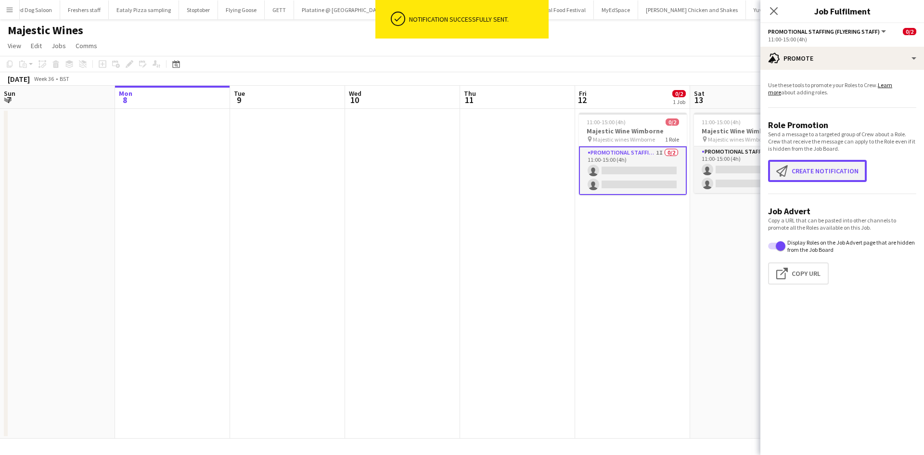
click at [799, 175] on button "Create notification Create notification" at bounding box center [817, 171] width 99 height 22
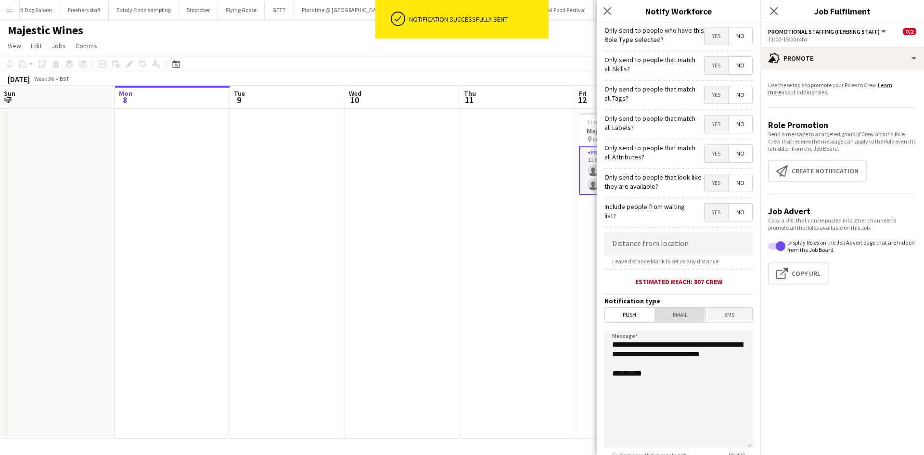
click at [669, 312] on span "Email" at bounding box center [680, 314] width 51 height 14
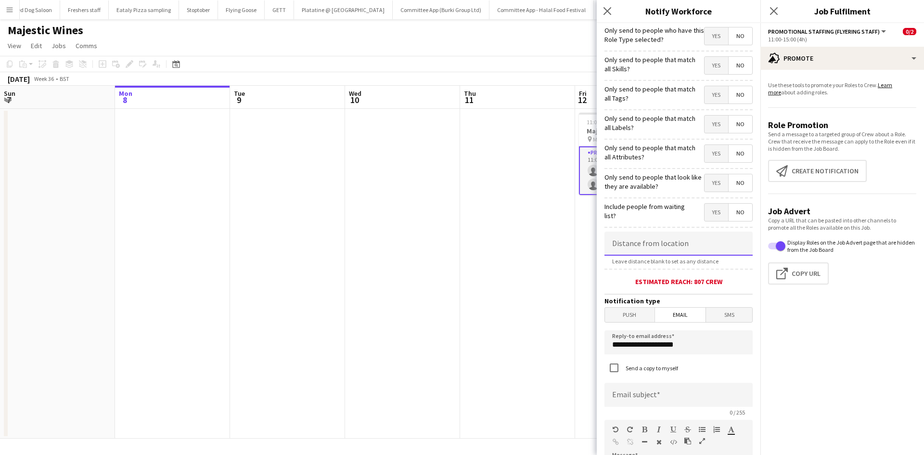
click at [678, 241] on input at bounding box center [678, 243] width 148 height 24
type input "******"
click at [674, 310] on span "Email" at bounding box center [680, 314] width 51 height 14
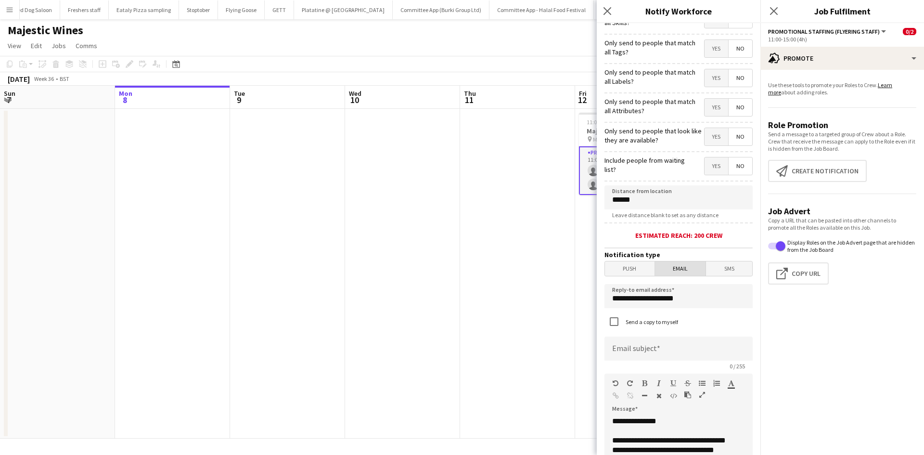
scroll to position [47, 0]
drag, startPoint x: 661, startPoint y: 300, endPoint x: 521, endPoint y: 314, distance: 141.6
click at [521, 314] on body "Menu Boards Boards Boards All jobs Status Workforce Workforce My Workforce Recr…" at bounding box center [462, 227] width 924 height 455
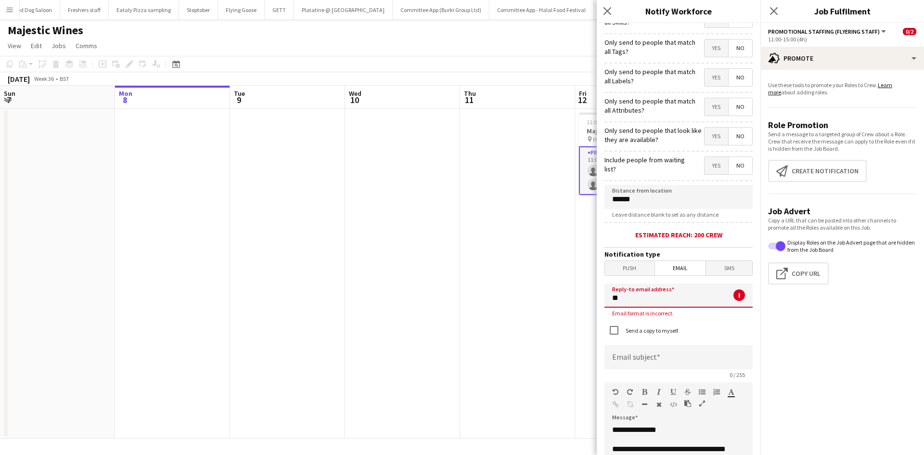
type input "*"
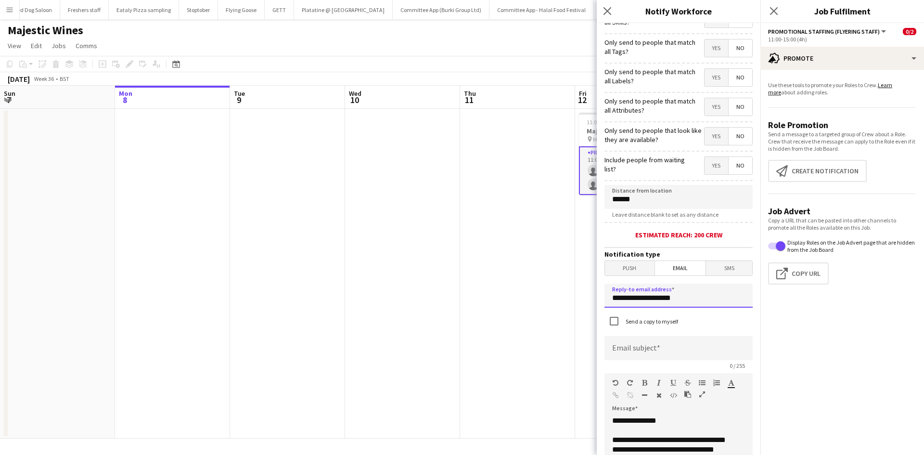
type input "**********"
click at [636, 355] on input at bounding box center [678, 348] width 148 height 24
click at [674, 336] on input "********" at bounding box center [678, 348] width 148 height 24
type input "**********"
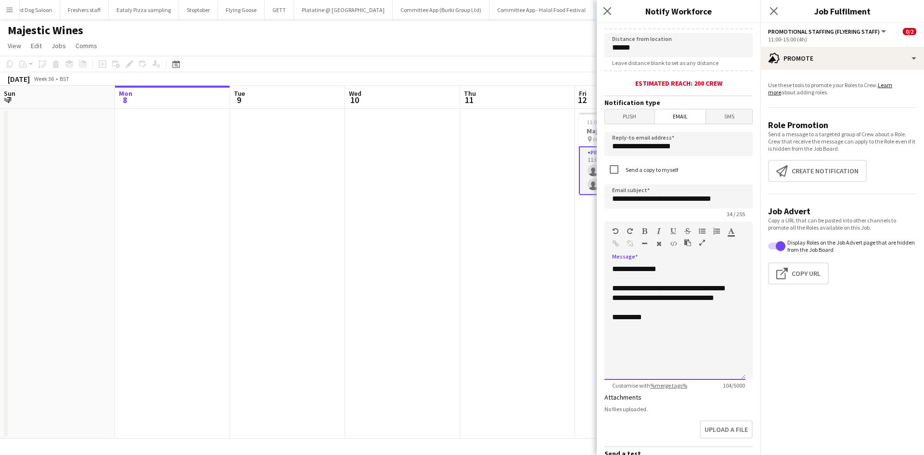
scroll to position [199, 0]
drag, startPoint x: 663, startPoint y: 338, endPoint x: 533, endPoint y: 215, distance: 179.3
click at [533, 215] on body "Menu Boards Boards Boards All jobs Status Workforce Workforce My Workforce Recr…" at bounding box center [462, 227] width 924 height 455
paste div
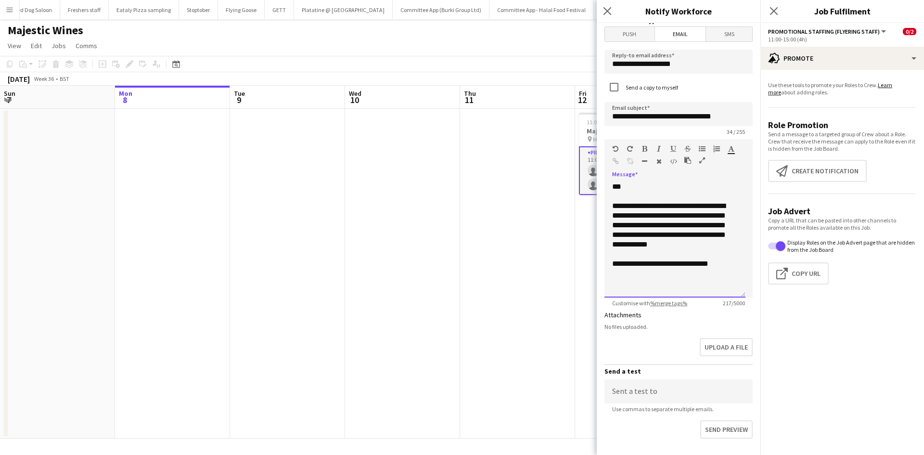
scroll to position [339, 0]
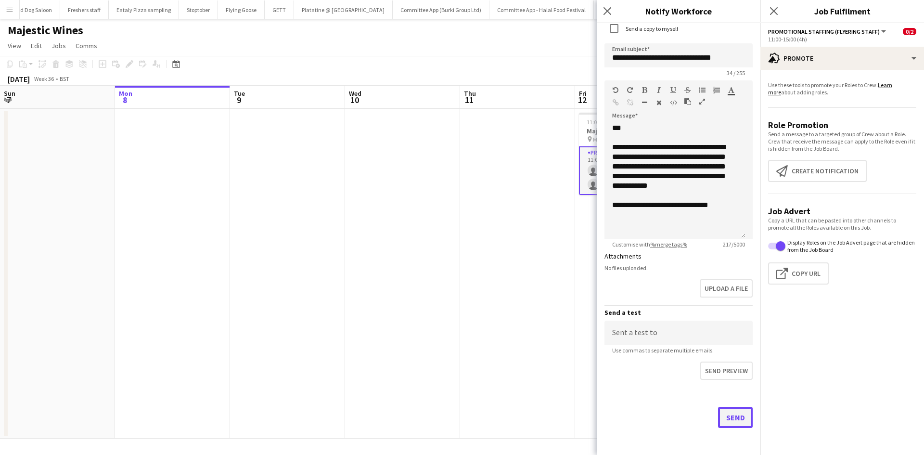
click at [721, 418] on button "Send" at bounding box center [735, 417] width 35 height 21
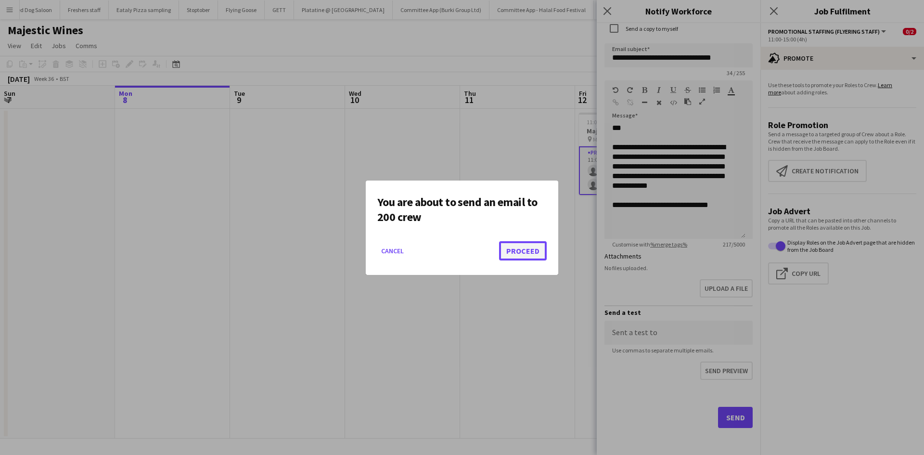
click at [522, 245] on button "Proceed" at bounding box center [523, 250] width 48 height 19
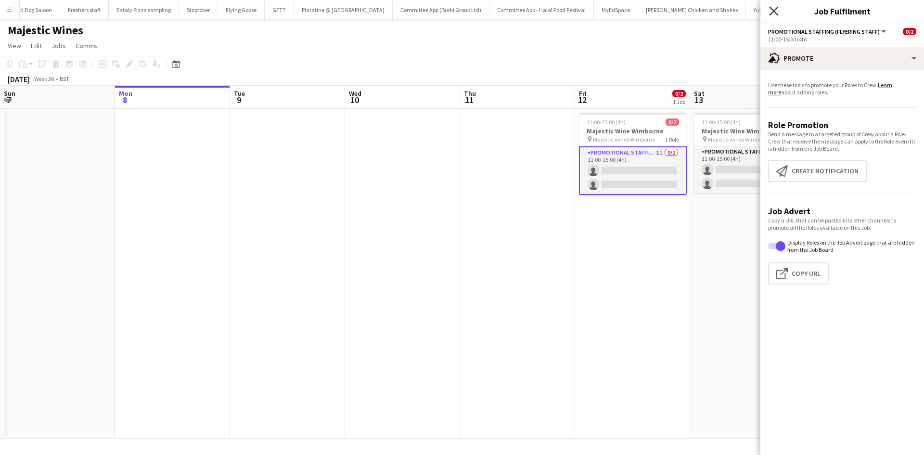
click at [774, 11] on icon at bounding box center [773, 10] width 9 height 9
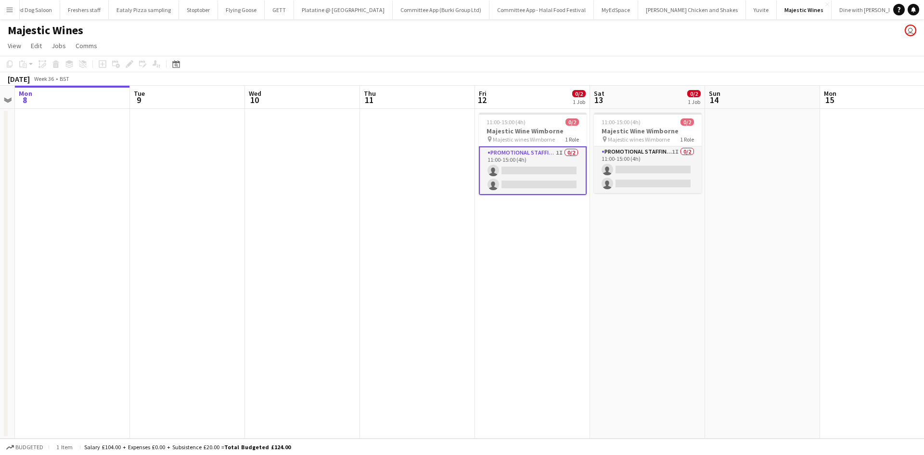
scroll to position [0, 331]
